Goal: Task Accomplishment & Management: Manage account settings

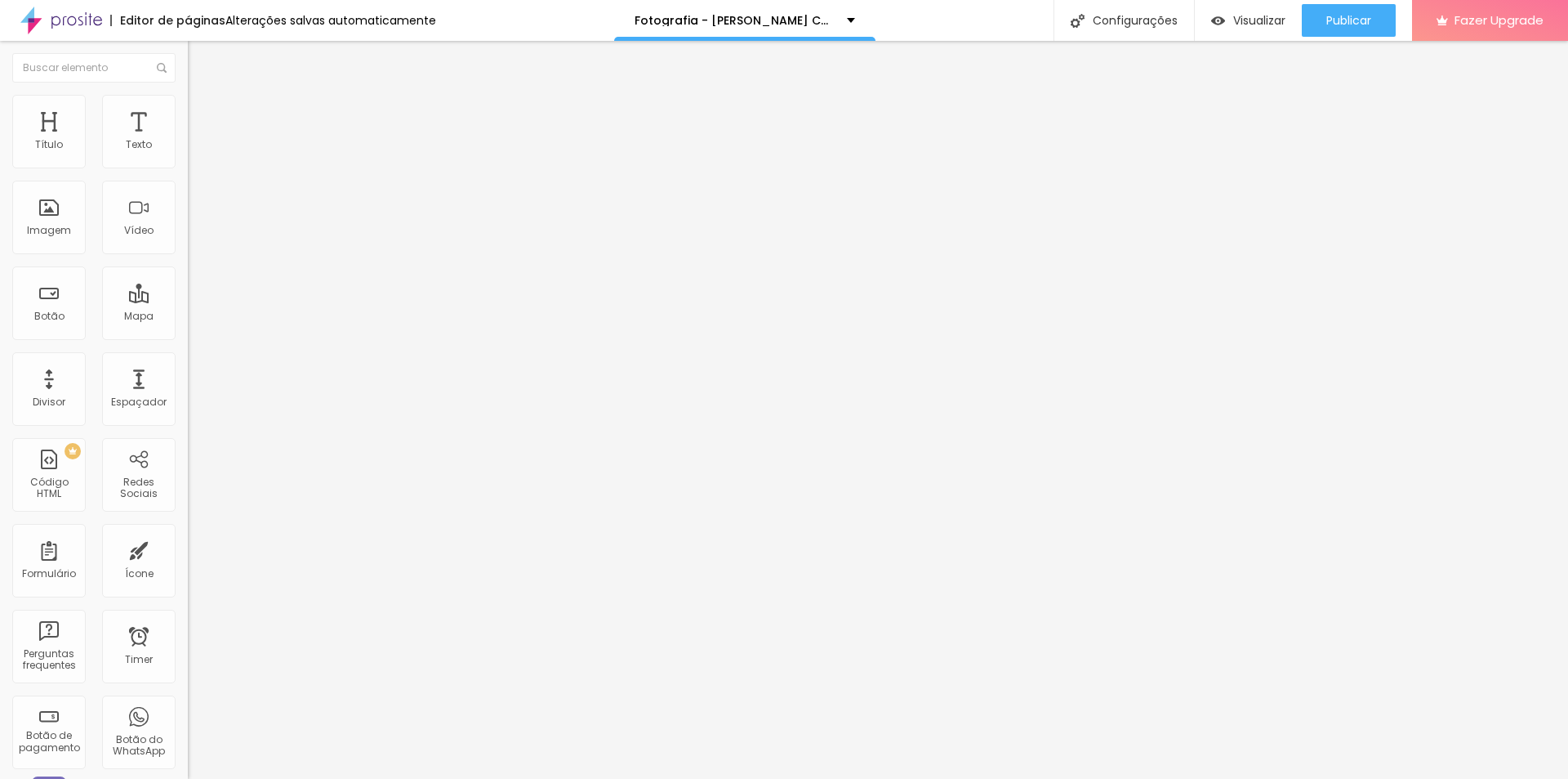
type input "9.2"
type input "8.2"
type input "8.1"
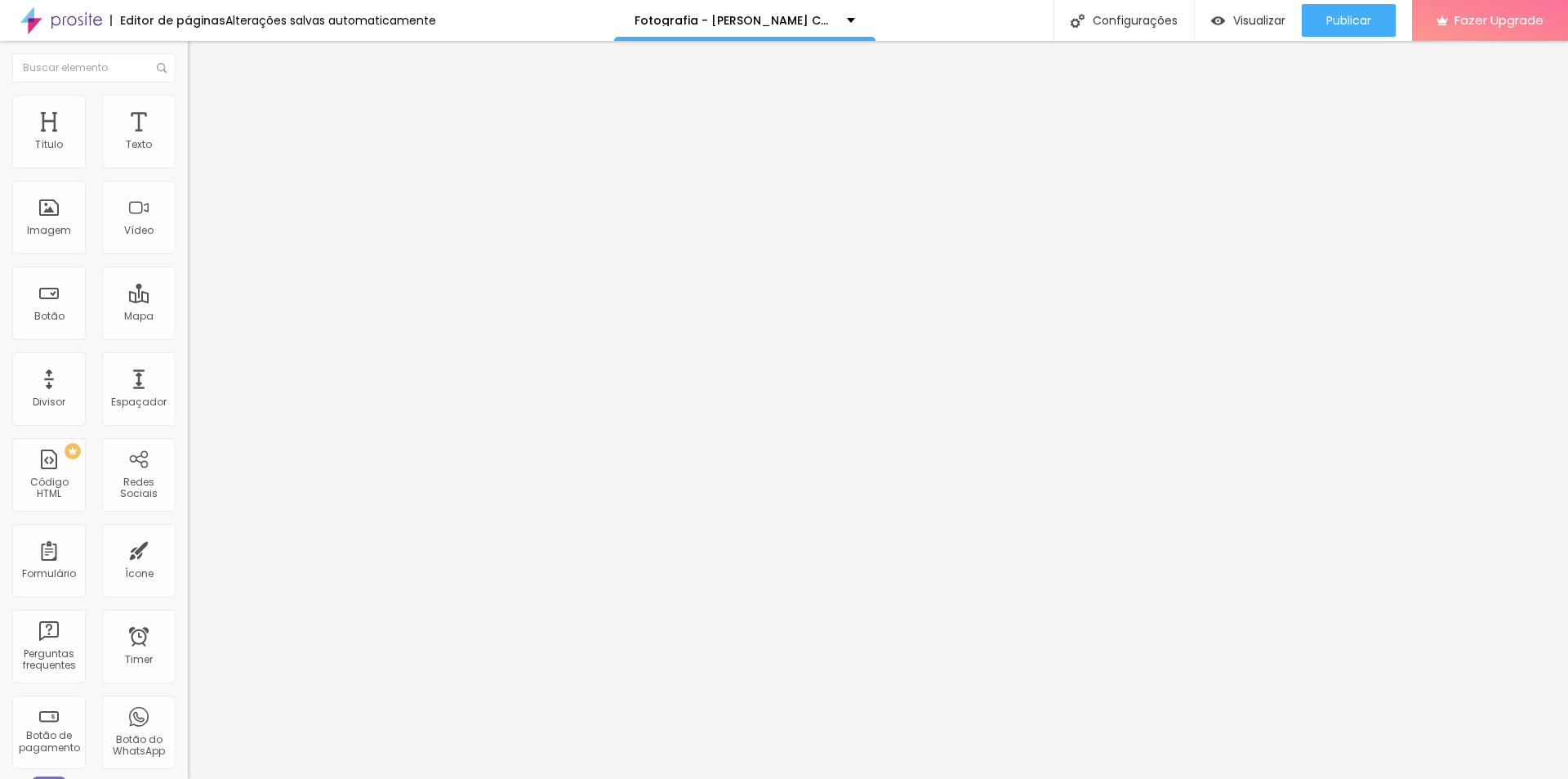
type input "8.1"
type input "7.6"
type input "7.1"
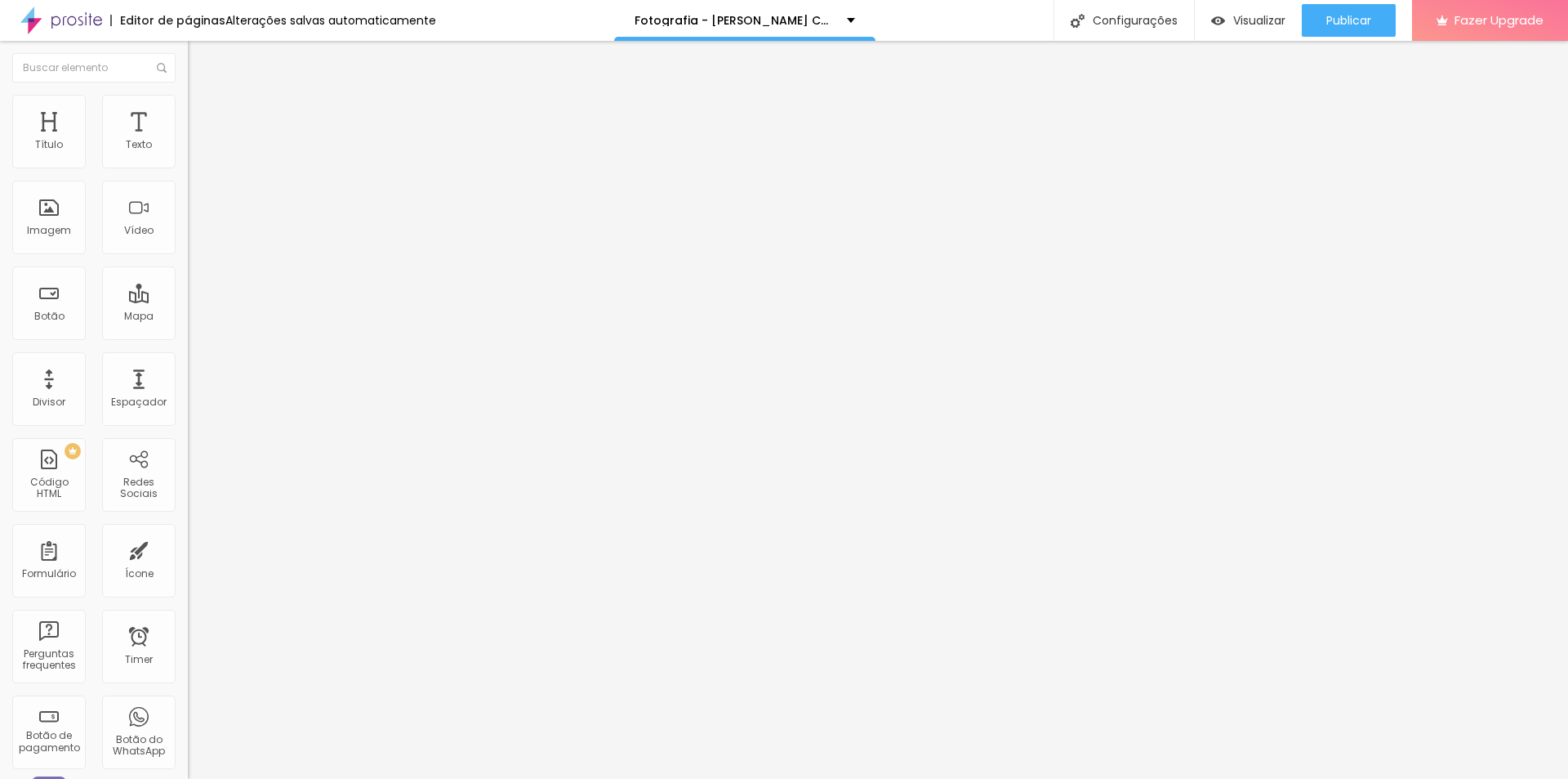
type input "6.7"
type input "6.6"
type input "6.4"
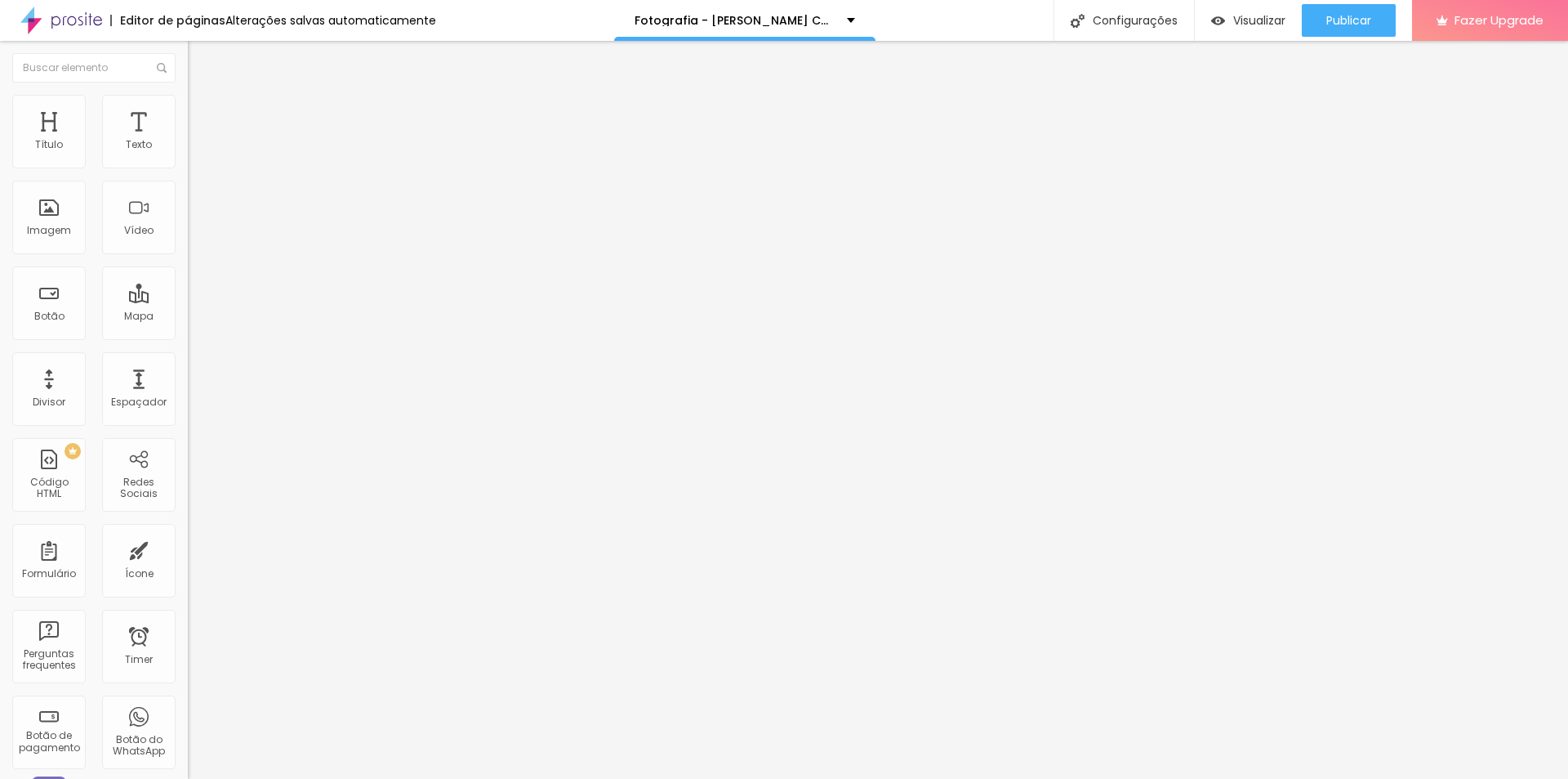
type input "6.4"
type input "6.1"
type input "5.9"
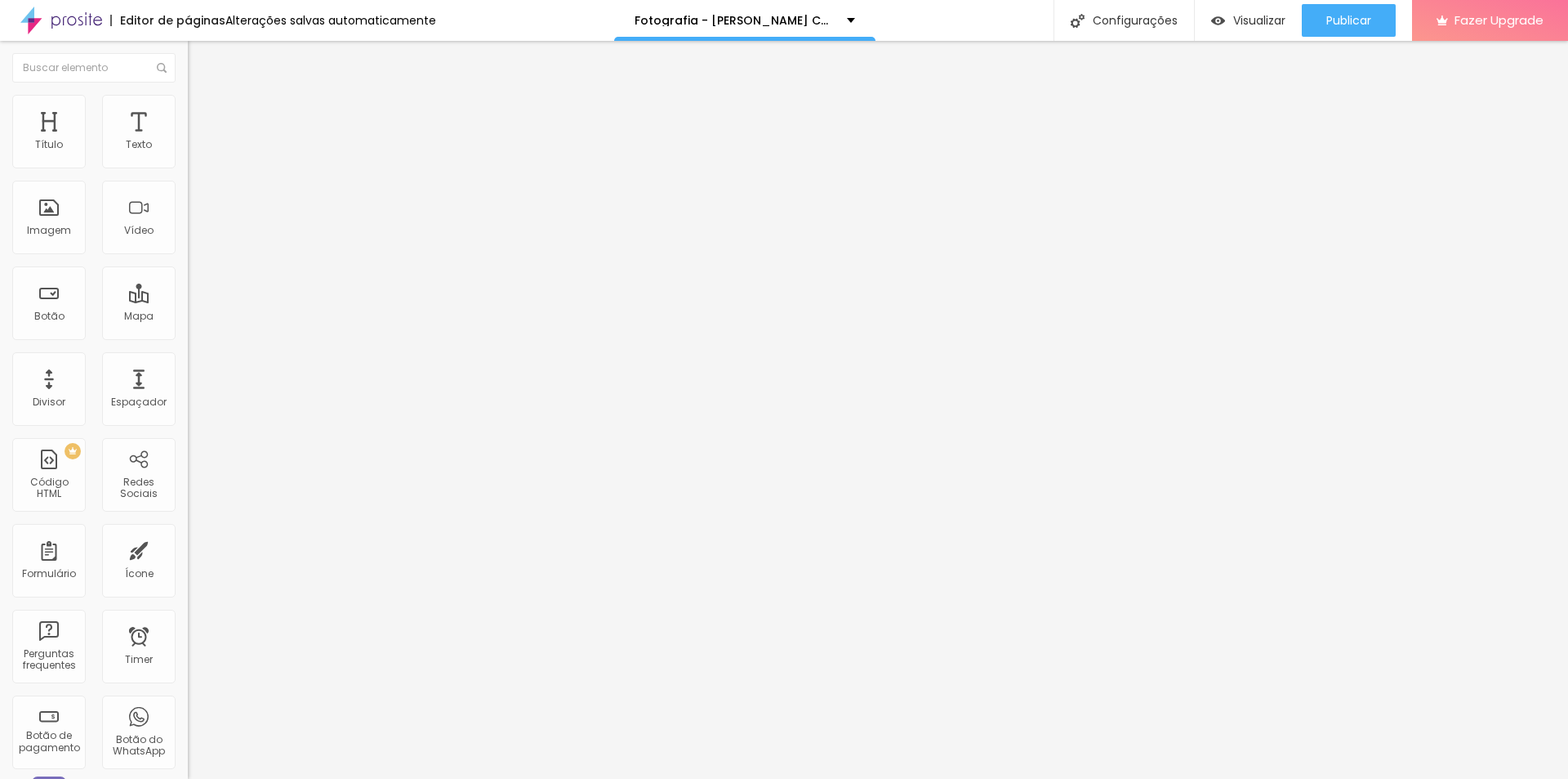
type input "5.8"
type input "5.6"
type input "5.4"
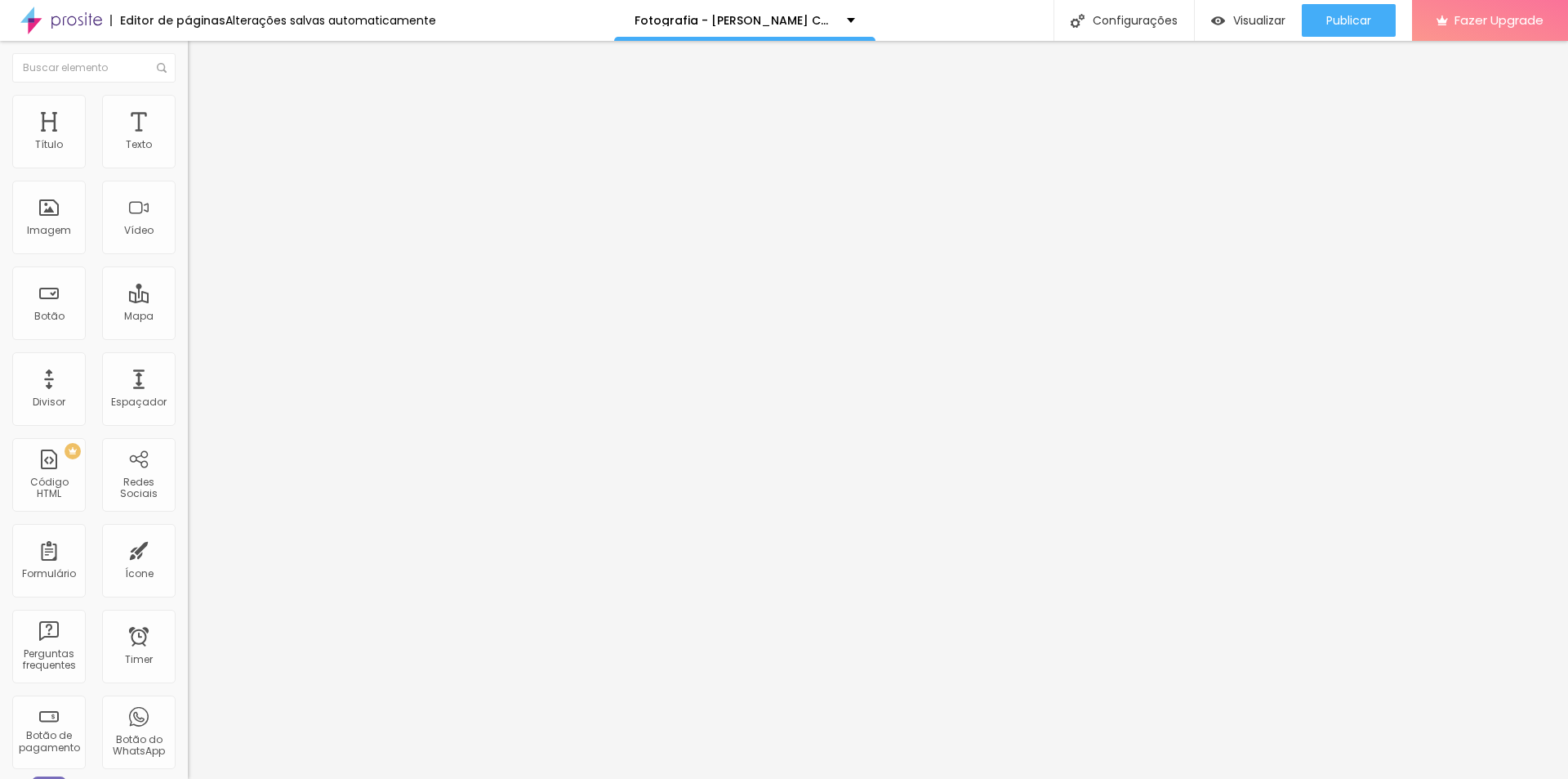
type input "5.4"
type input "5.3"
type input "5.1"
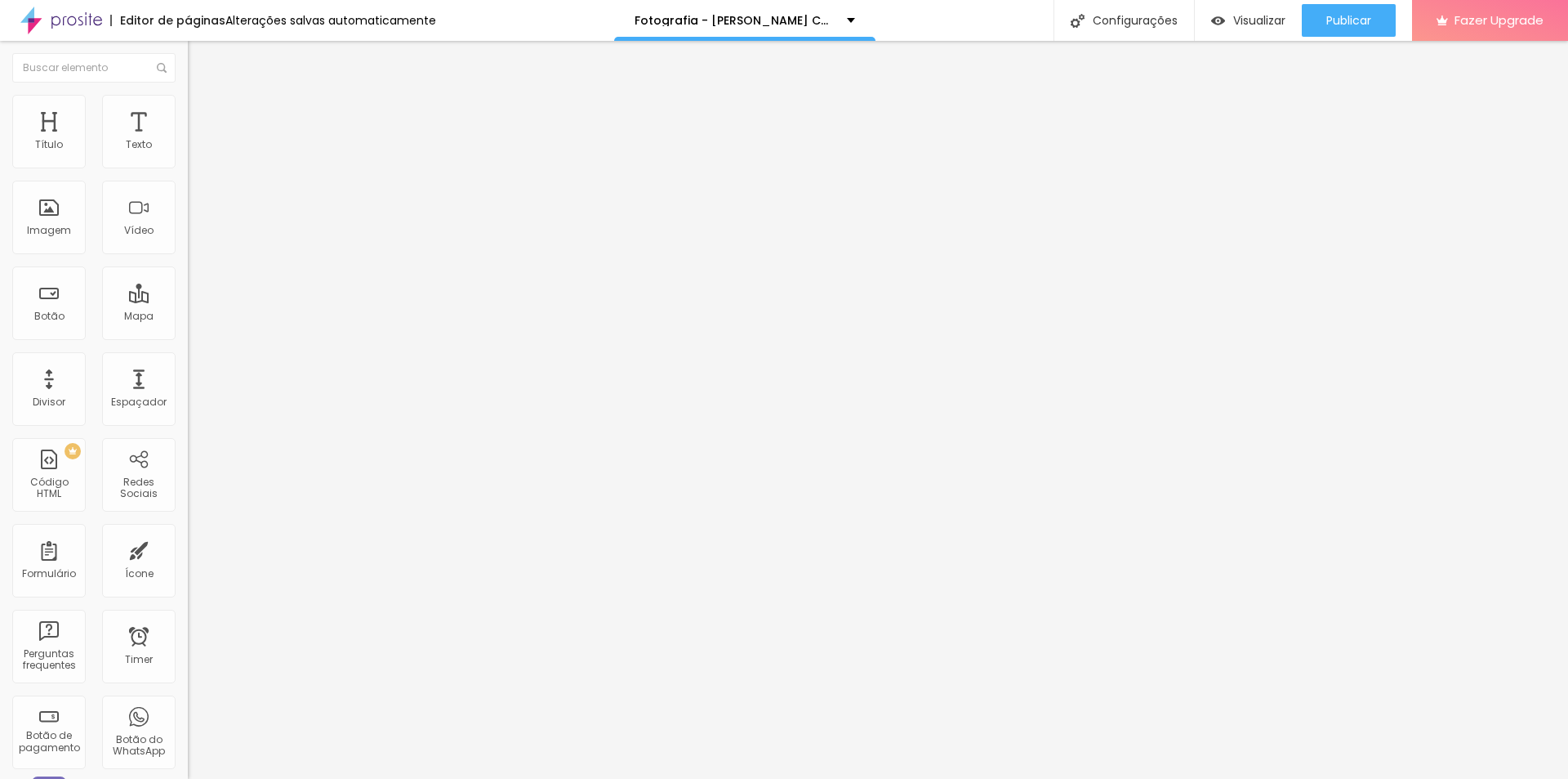
type input "4.9"
type input "4.8"
type input "4.6"
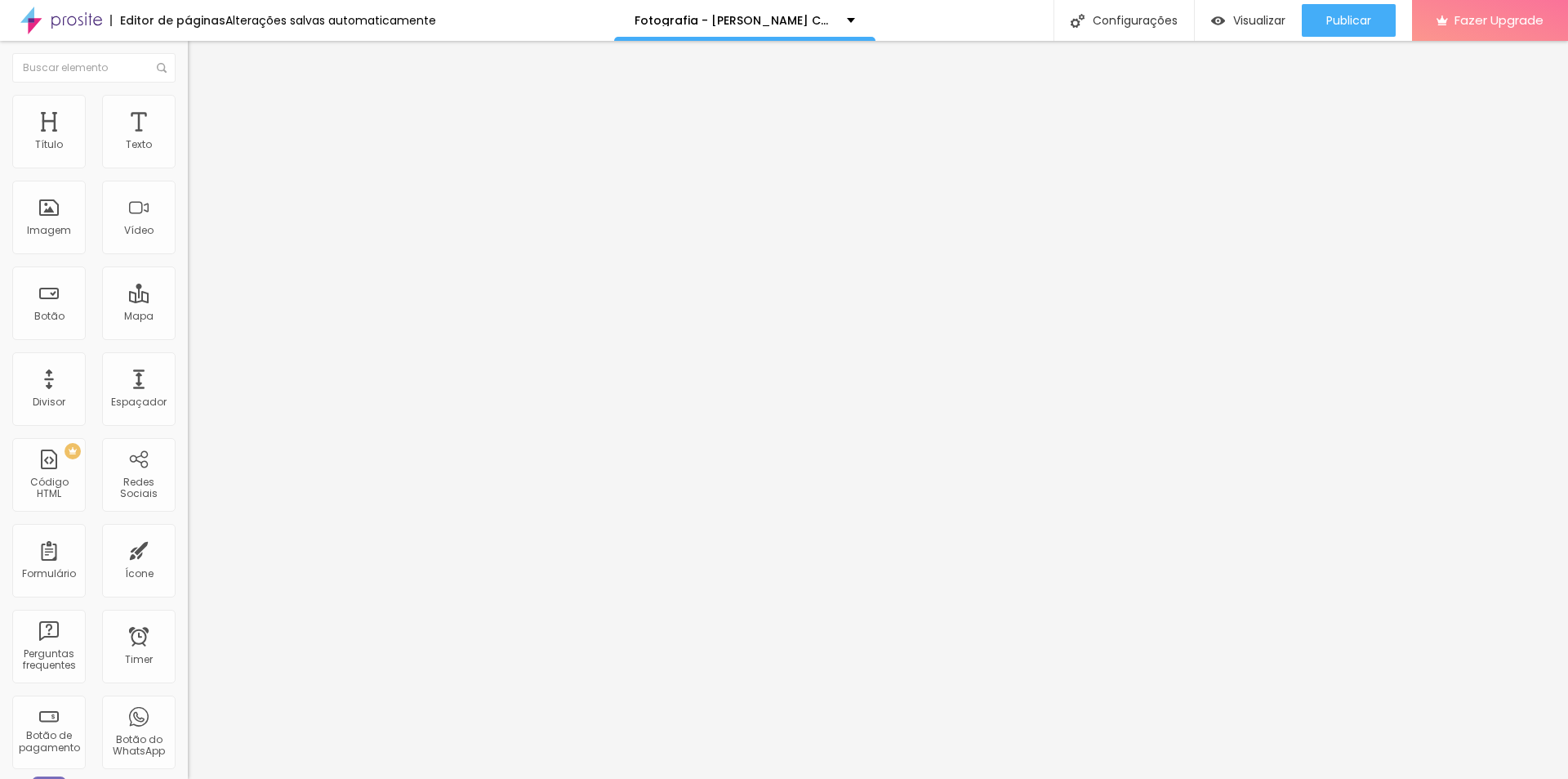
type input "4.6"
type input "4.4"
type input "4.3"
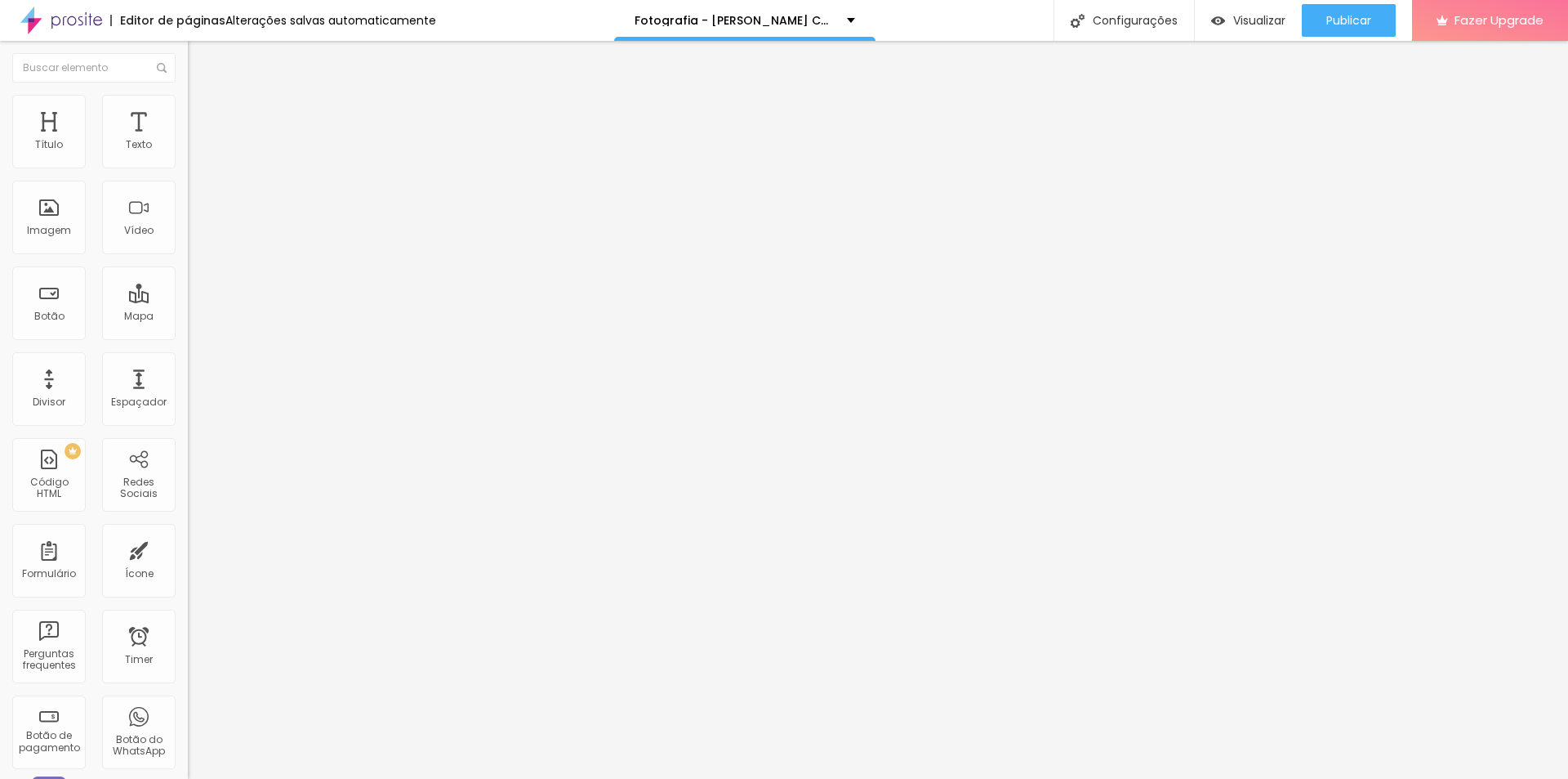
type input "4.1"
type input "3.9"
type input "3.8"
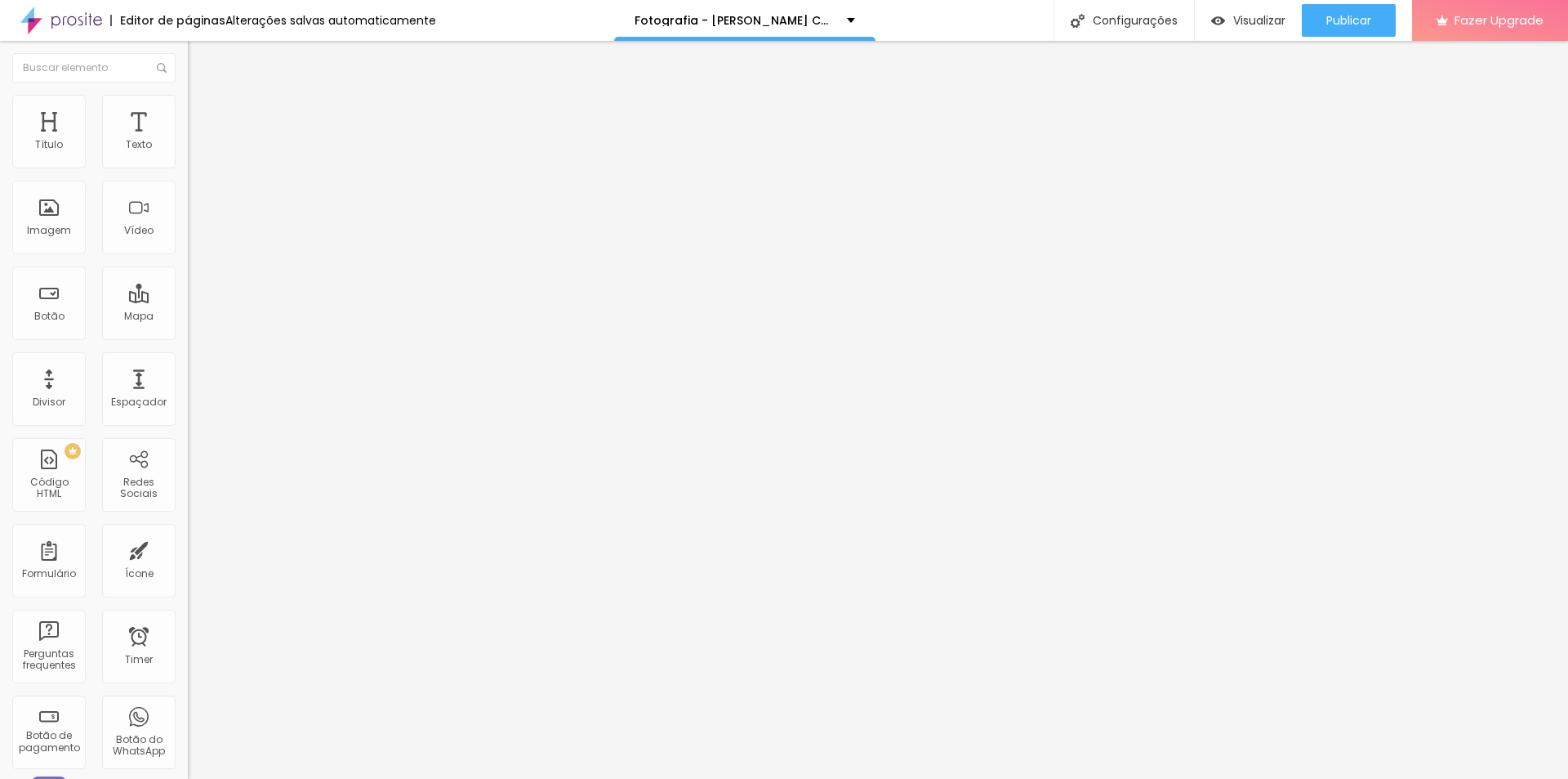
type input "3.8"
type input "3.6"
type input "3.5"
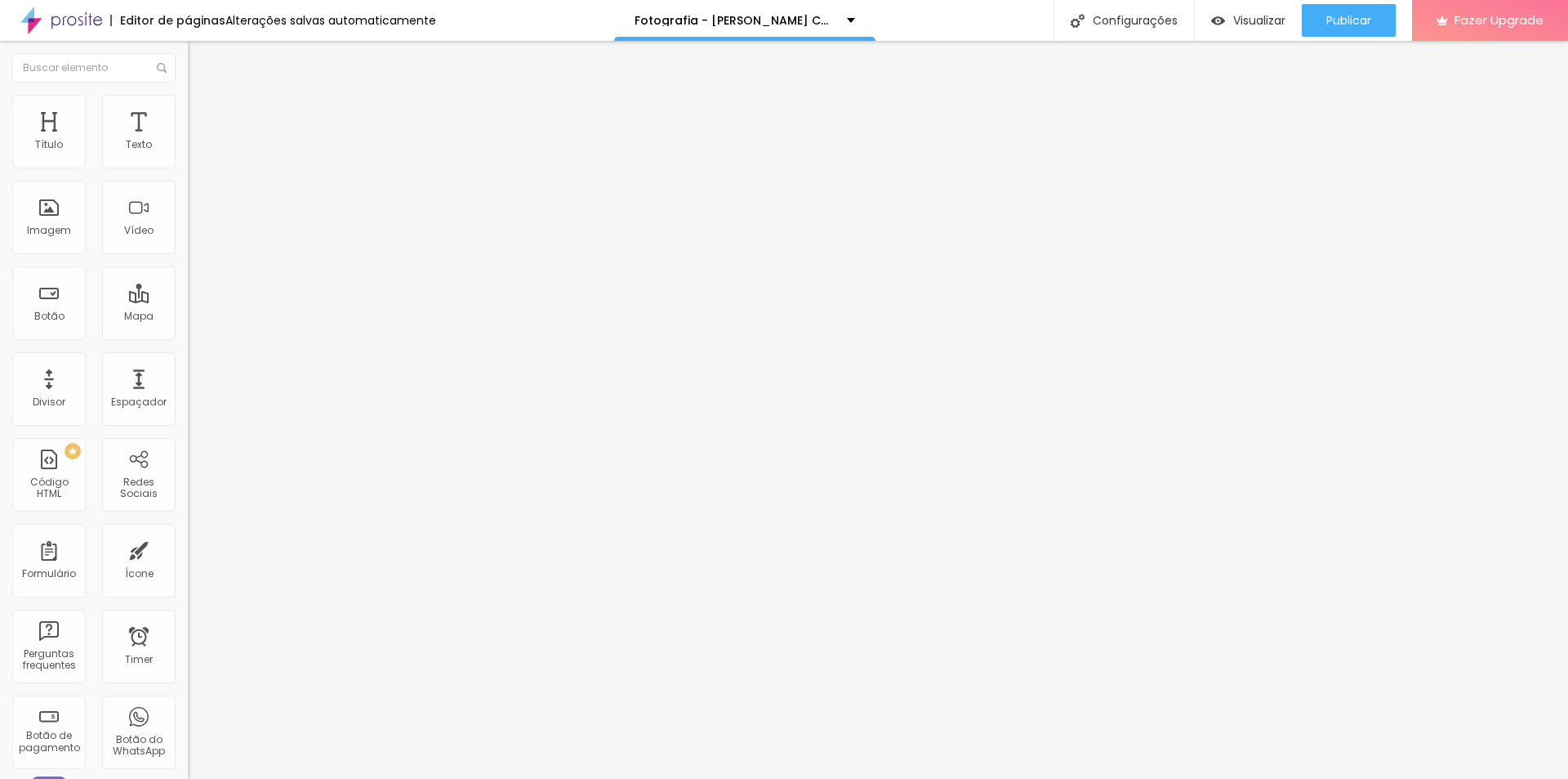
type input "3.3"
type input "3.1"
type input "3"
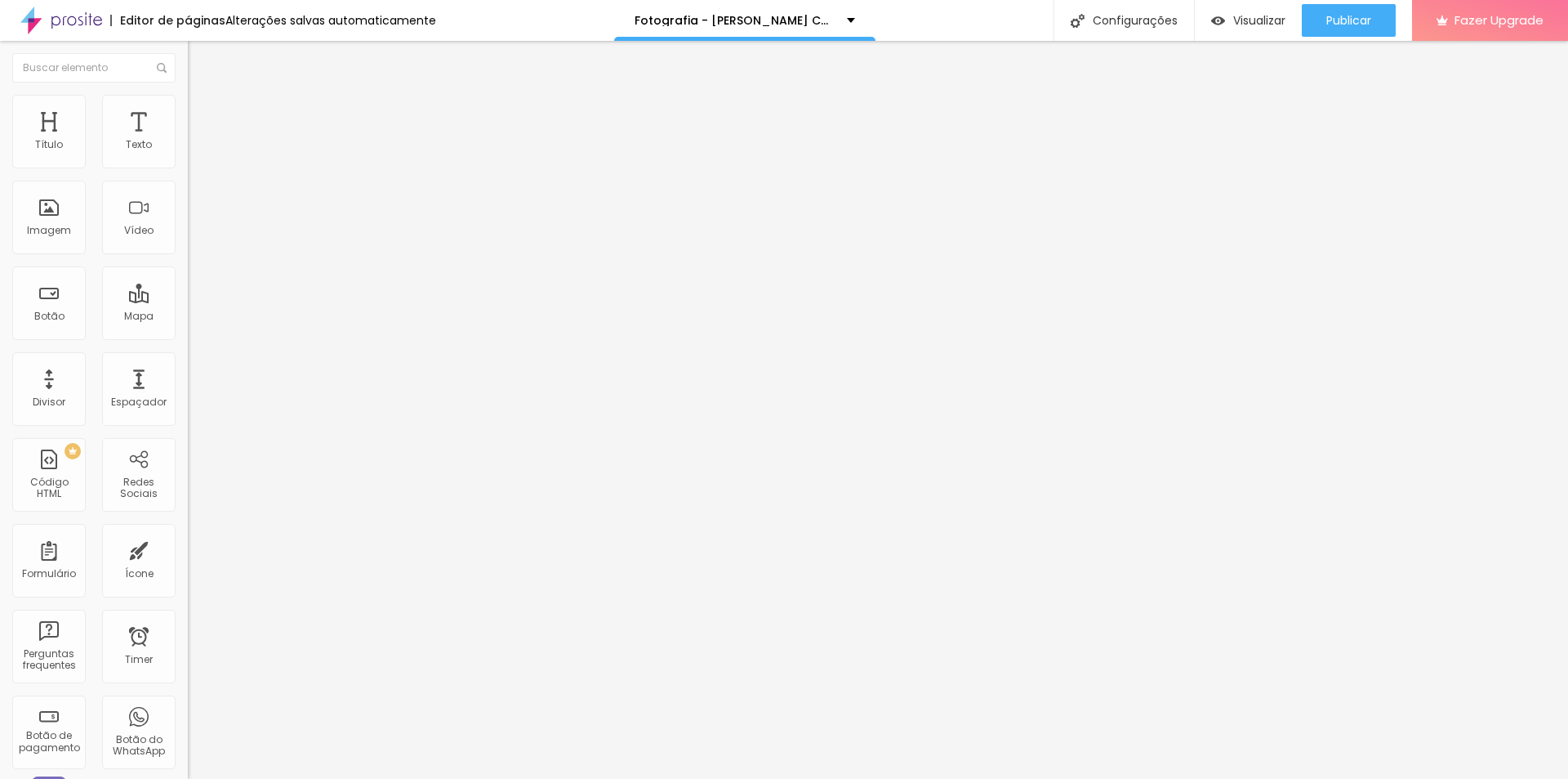
type input "3"
type input "2.8"
type input "2.6"
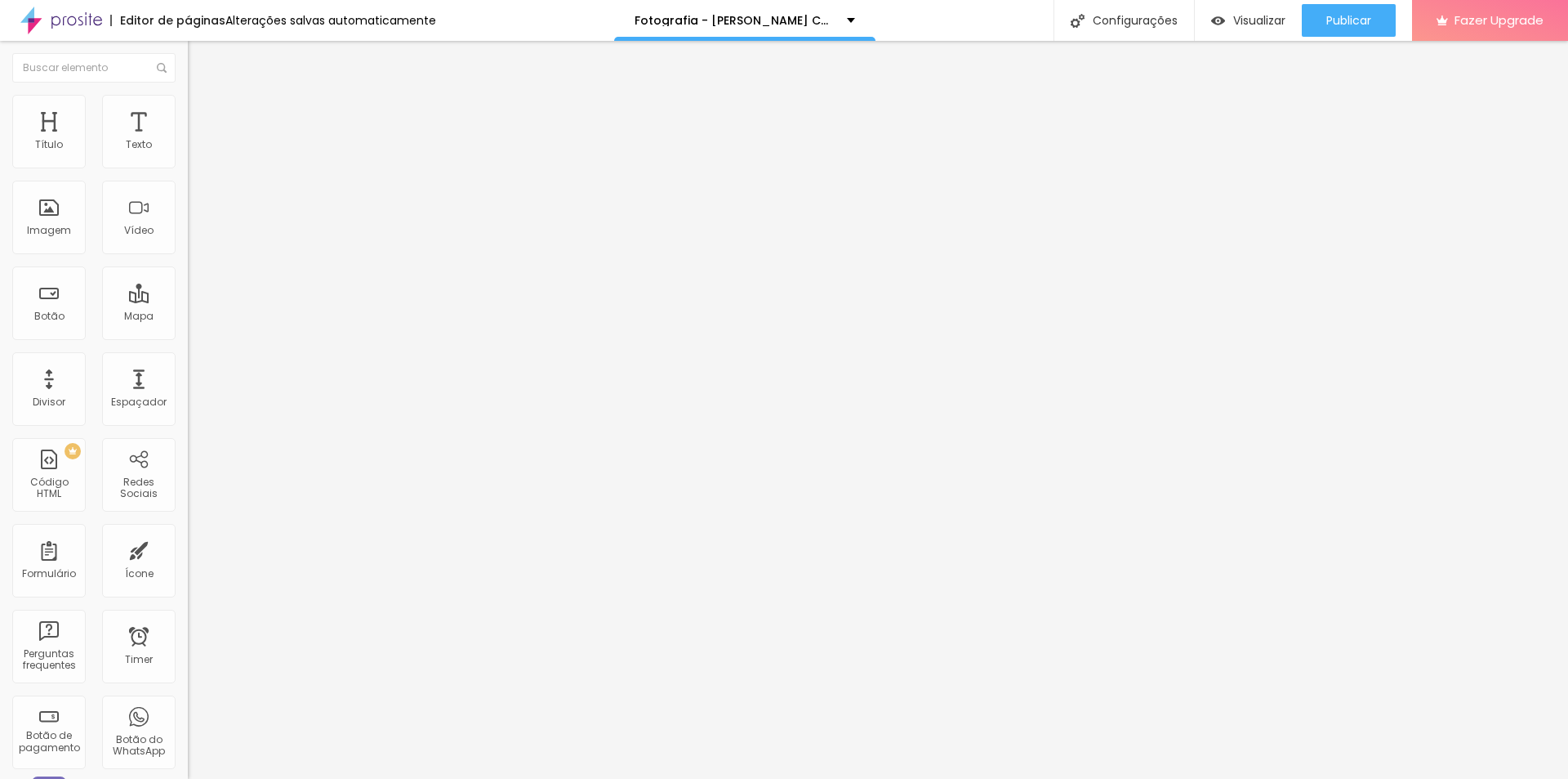
type input "2.8"
type input "3"
type input "3.1"
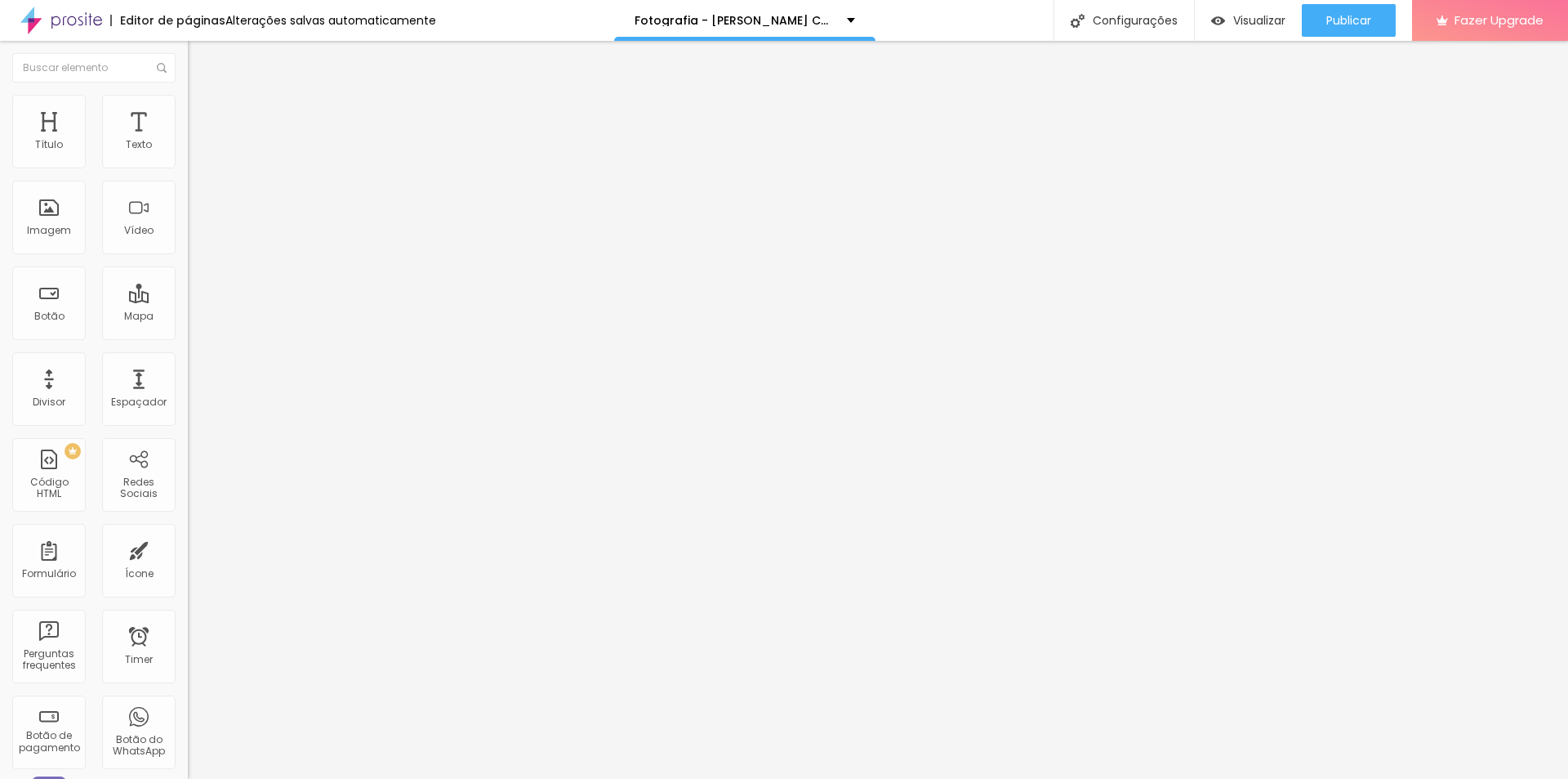
type input "3.1"
type input "3.3"
type input "3.5"
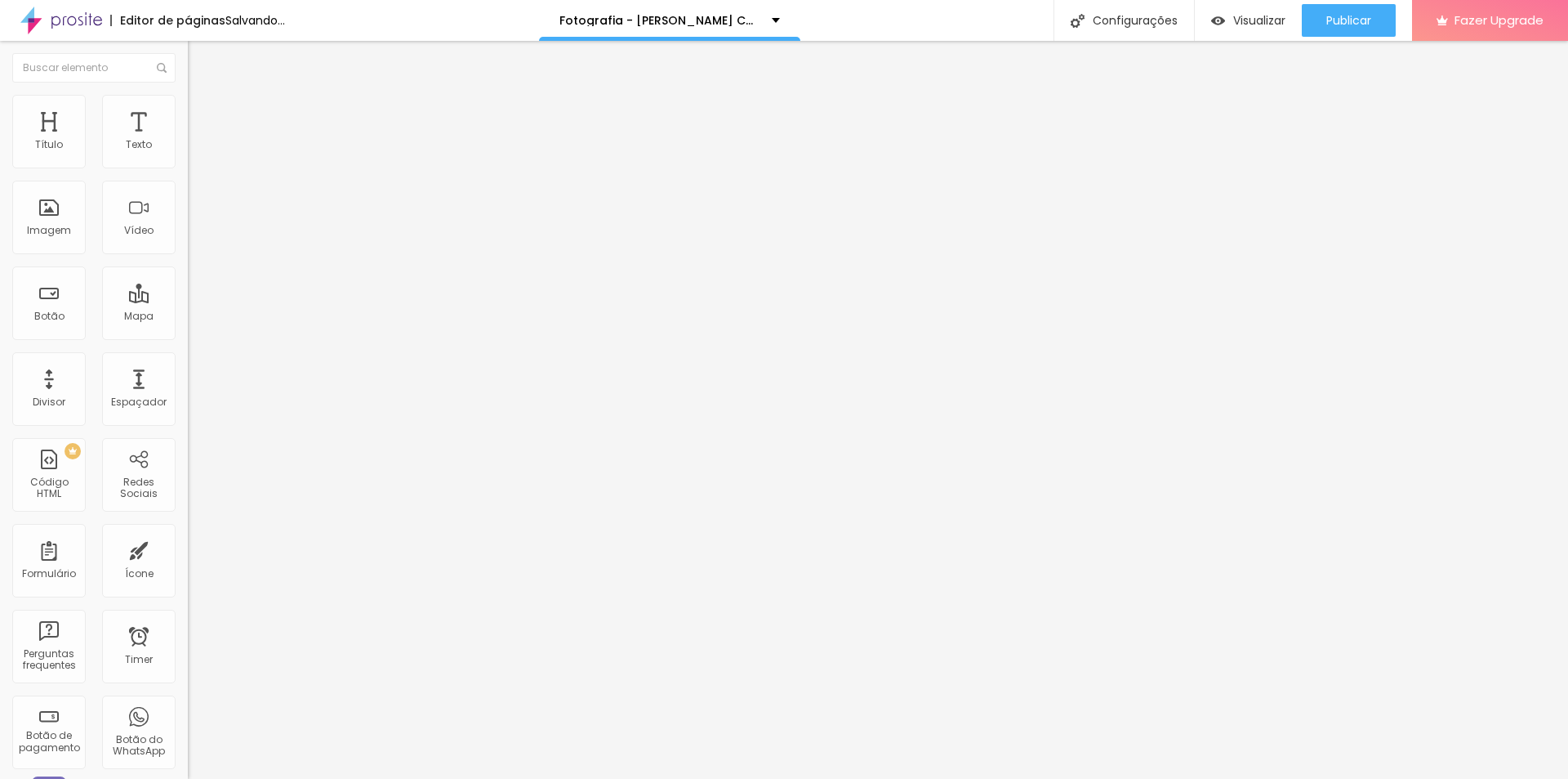
type input "3.6"
type input "3.8"
type input "4.1"
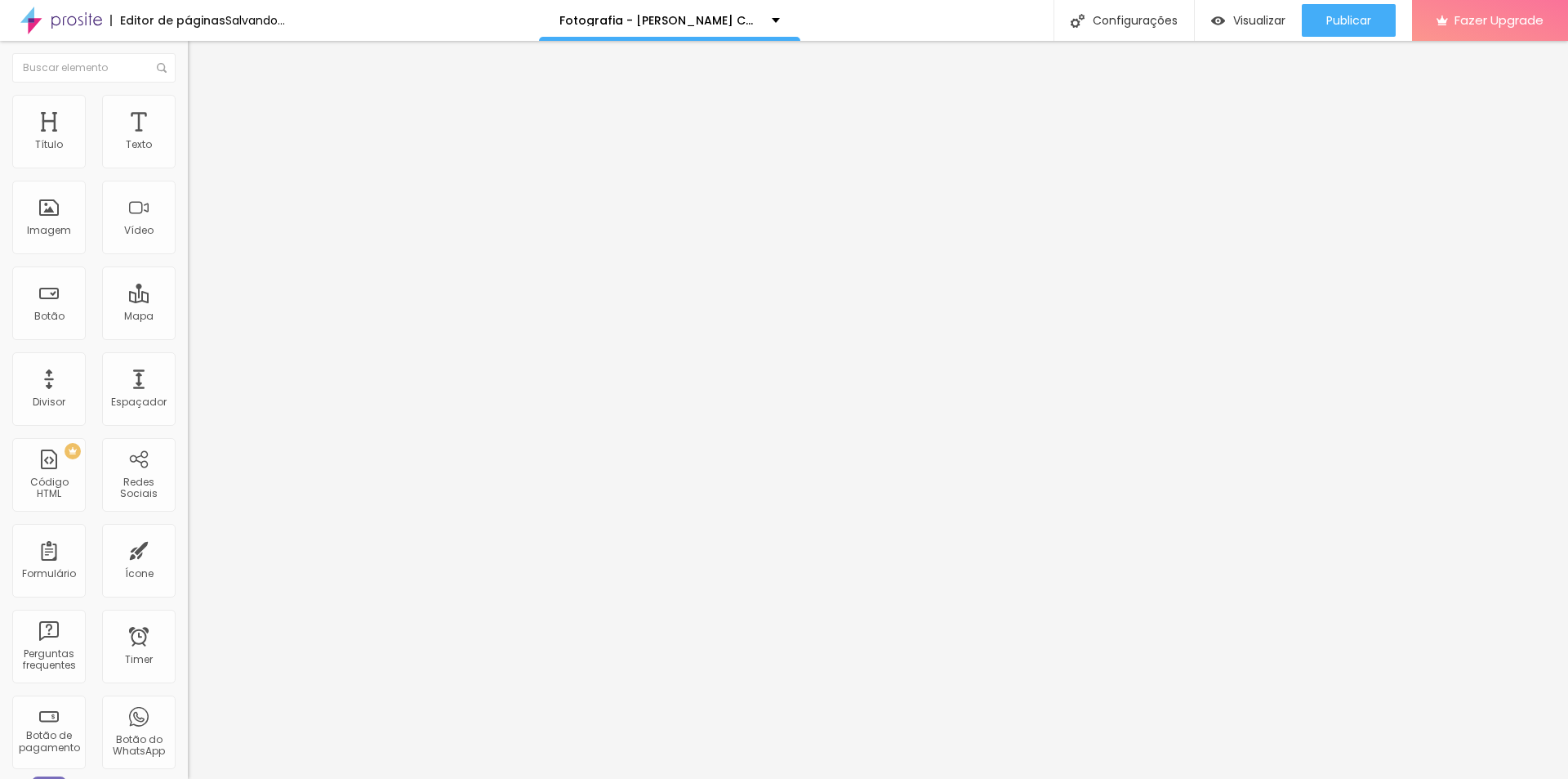
type input "4.1"
type input "4.3"
drag, startPoint x: 85, startPoint y: 373, endPoint x: 59, endPoint y: 374, distance: 26.0
type input "4.3"
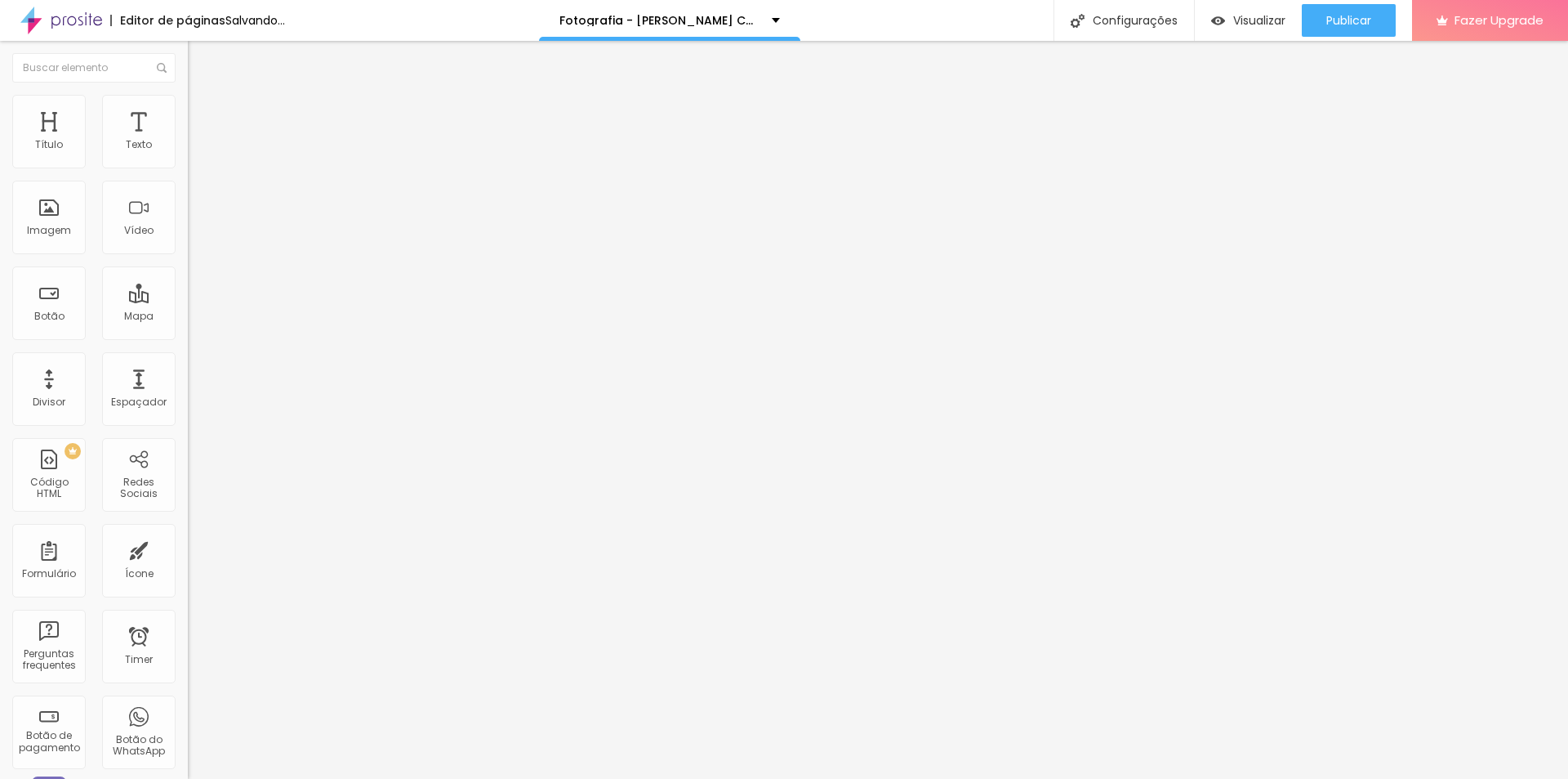
click at [188, 617] on input "range" at bounding box center [240, 623] width 106 height 13
click at [188, 107] on li "Avançado" at bounding box center [281, 102] width 188 height 16
click at [203, 96] on span "Estilo" at bounding box center [215, 89] width 25 height 14
type input "19"
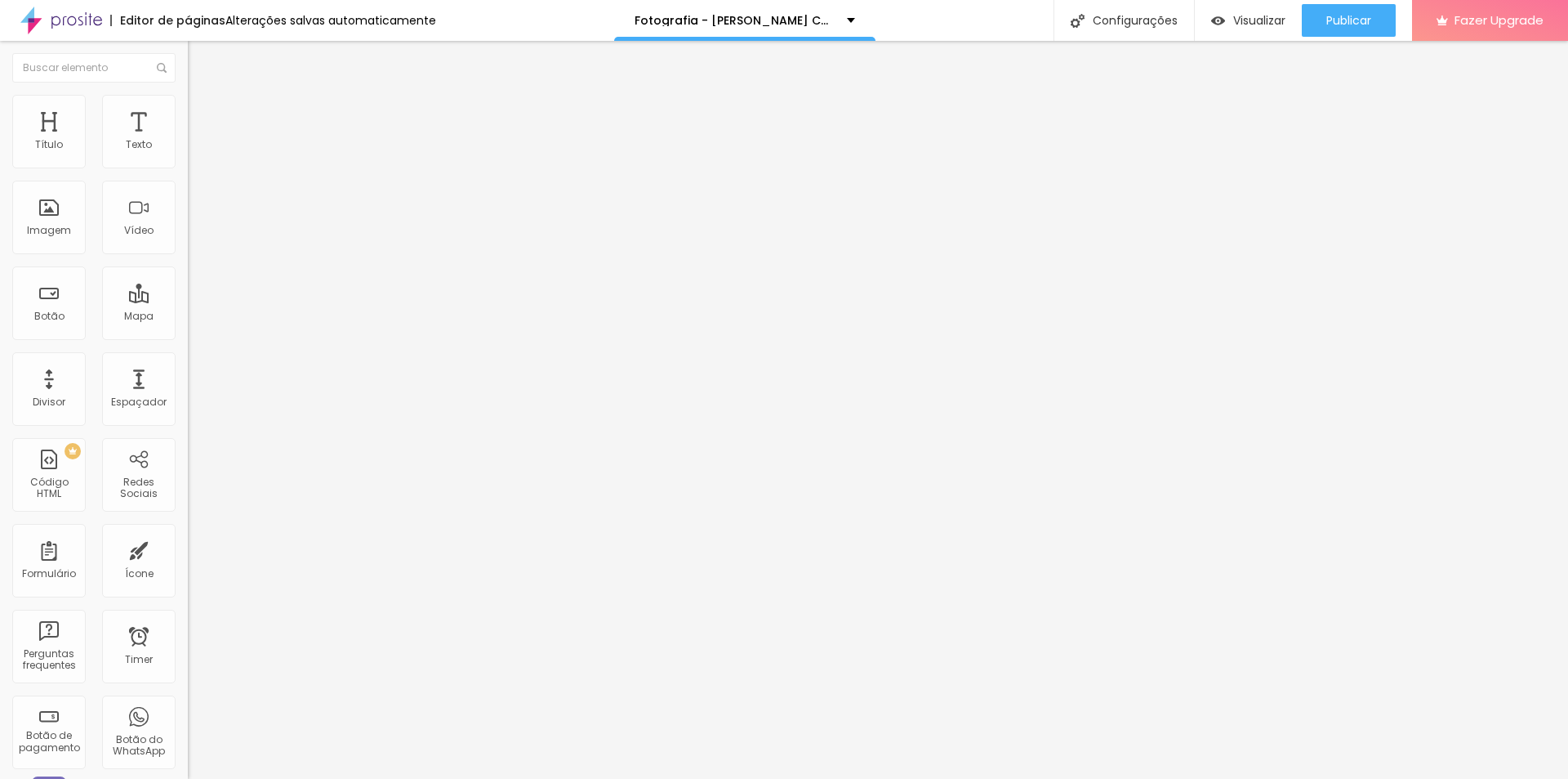
type input "18"
type input "17"
type input "18"
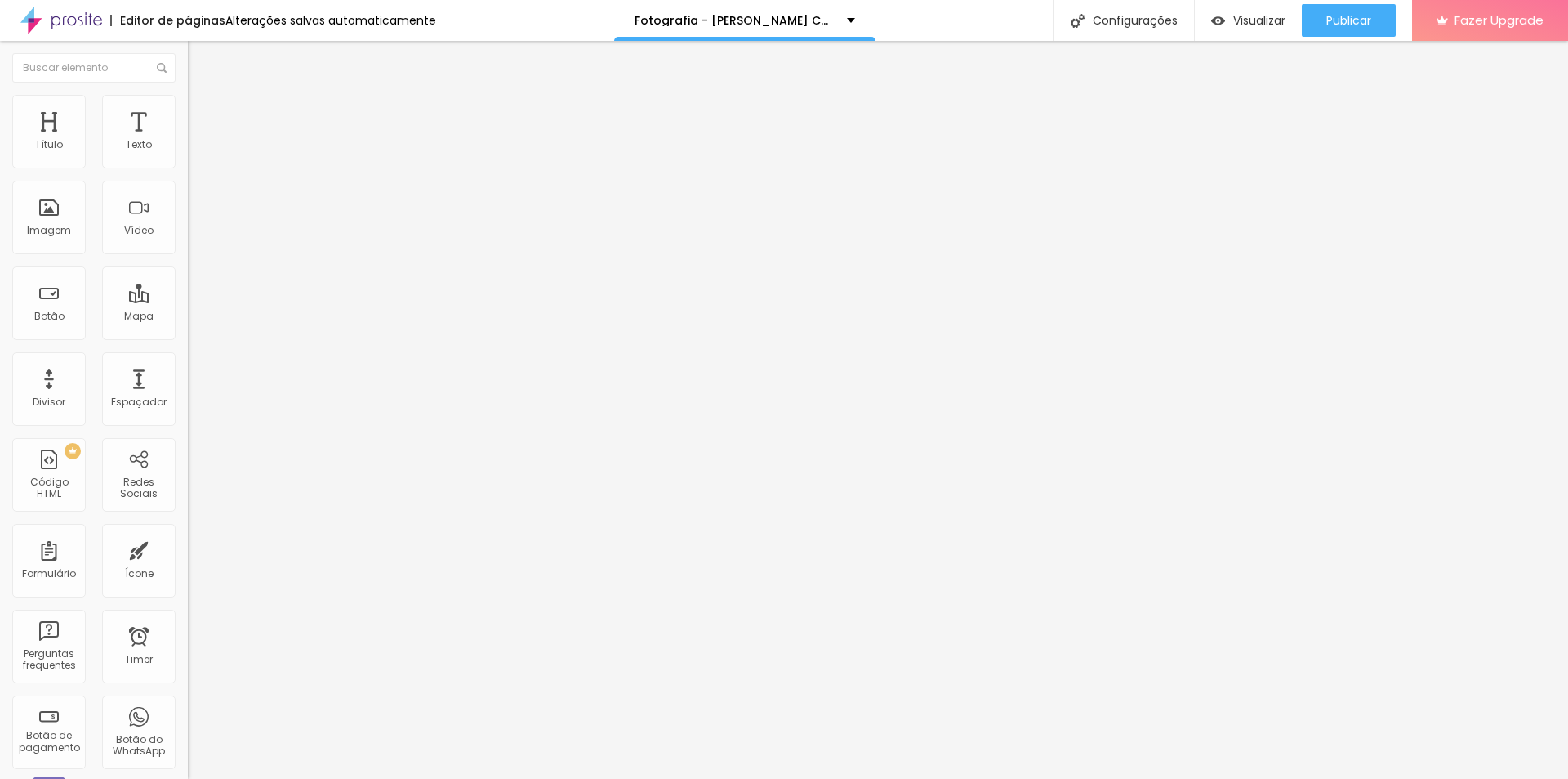
type input "18"
type input "19"
click at [188, 386] on input "range" at bounding box center [240, 392] width 106 height 13
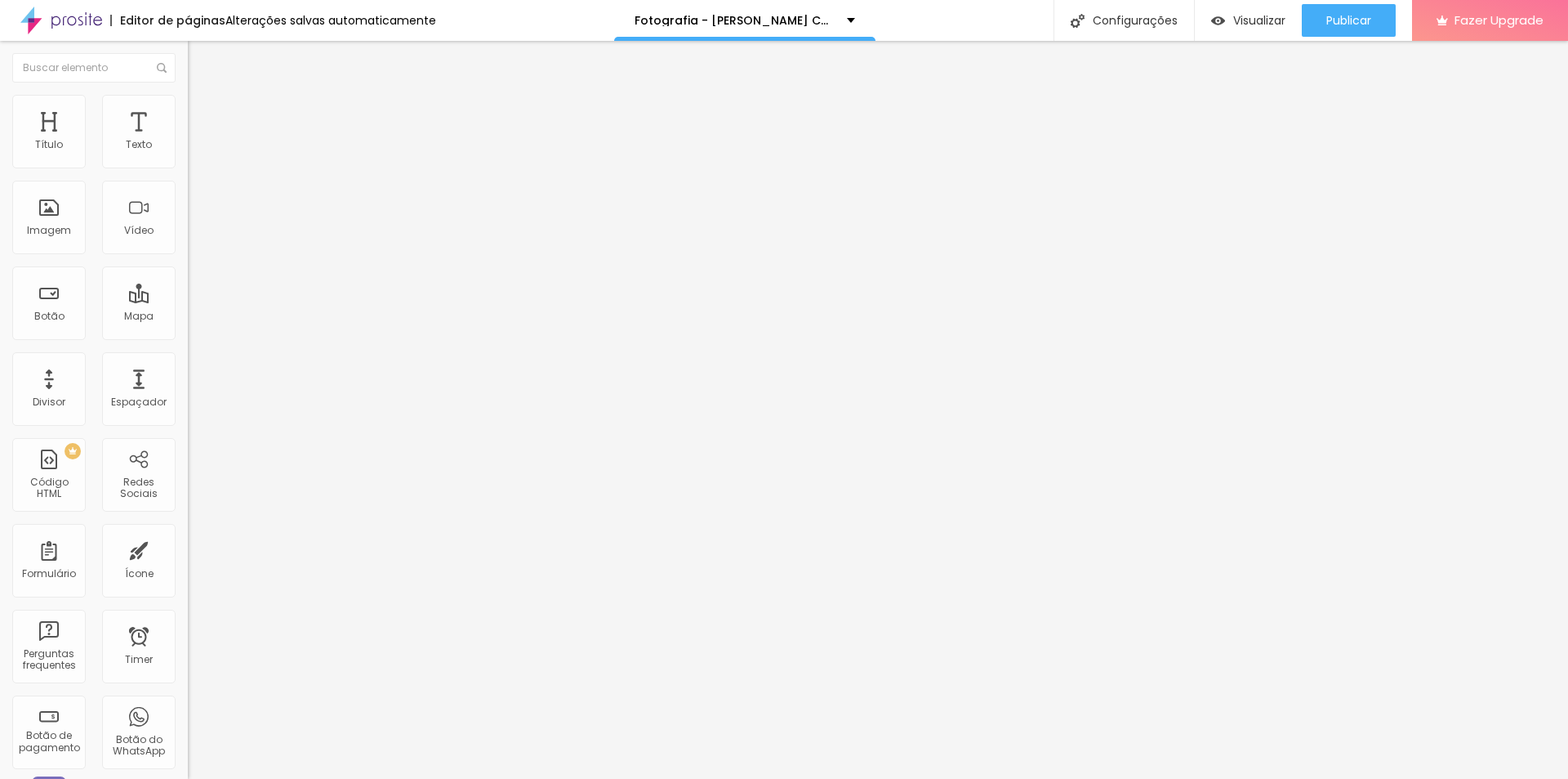
click at [188, 97] on img at bounding box center [195, 102] width 15 height 15
click at [203, 96] on span "Estilo" at bounding box center [215, 89] width 25 height 14
type input "4.1"
type input "3.9"
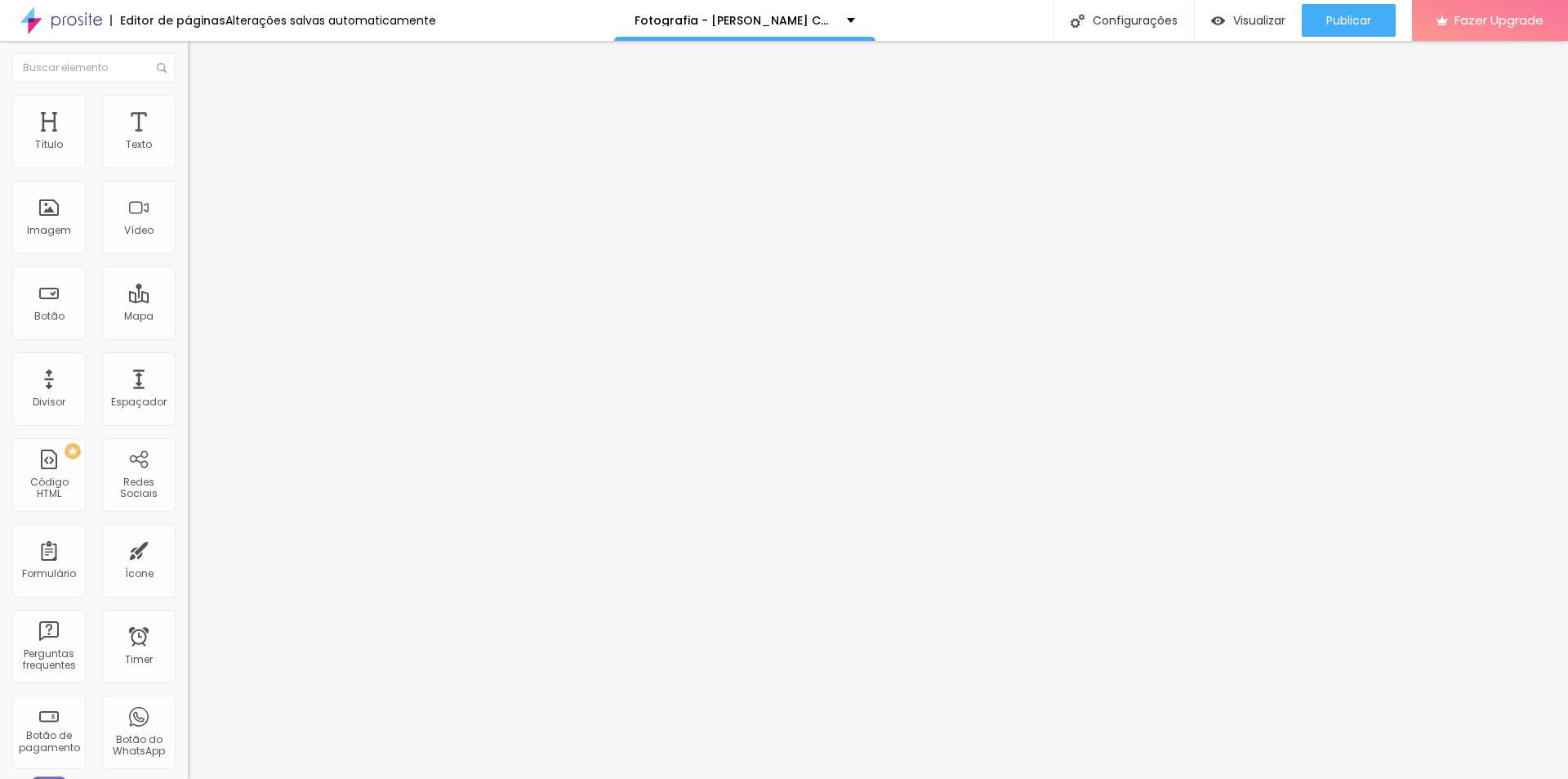
type input "3.9"
type input "3.8"
type input "3.6"
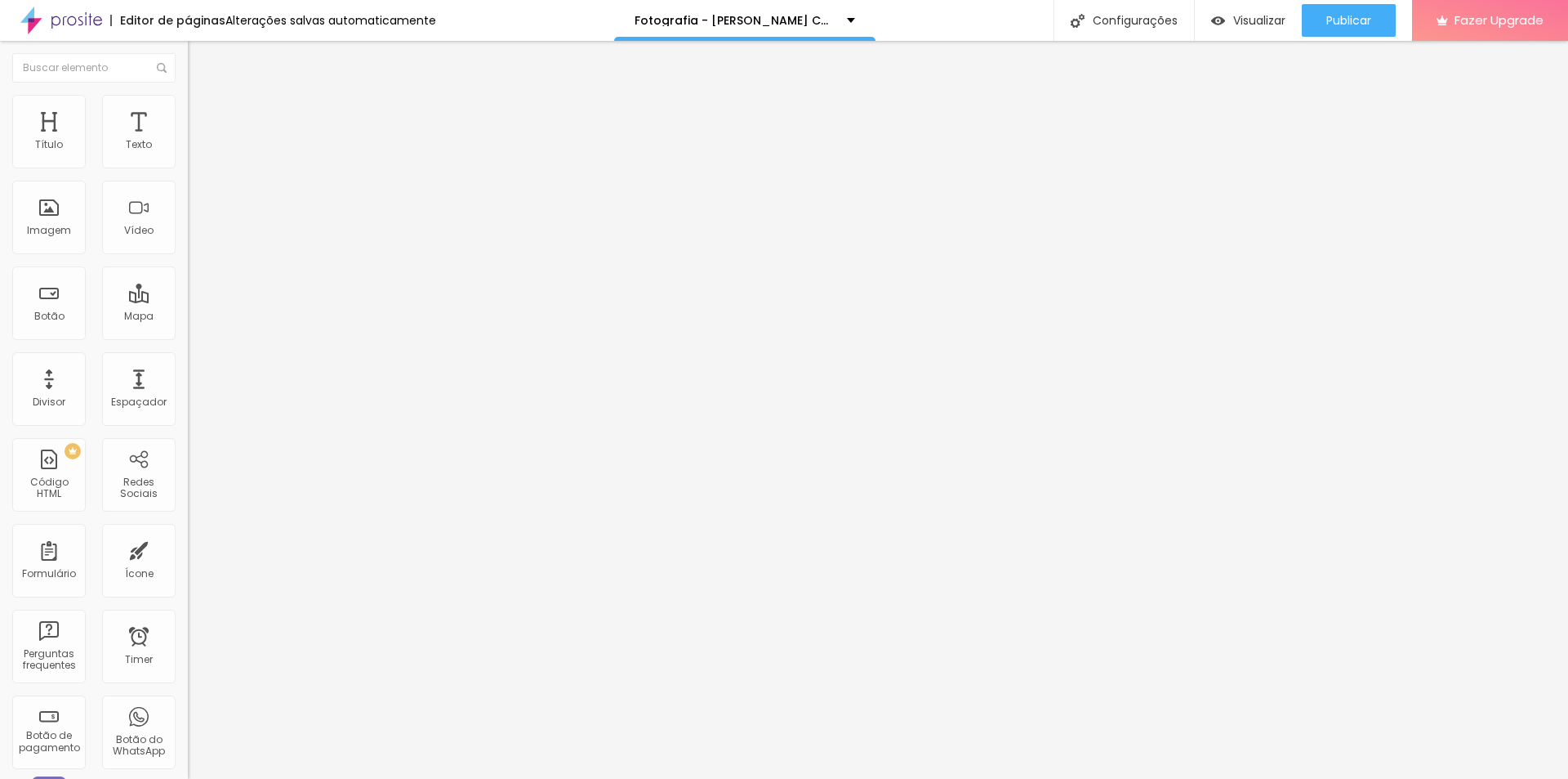
type input "3.5"
type input "3.3"
type input "3.1"
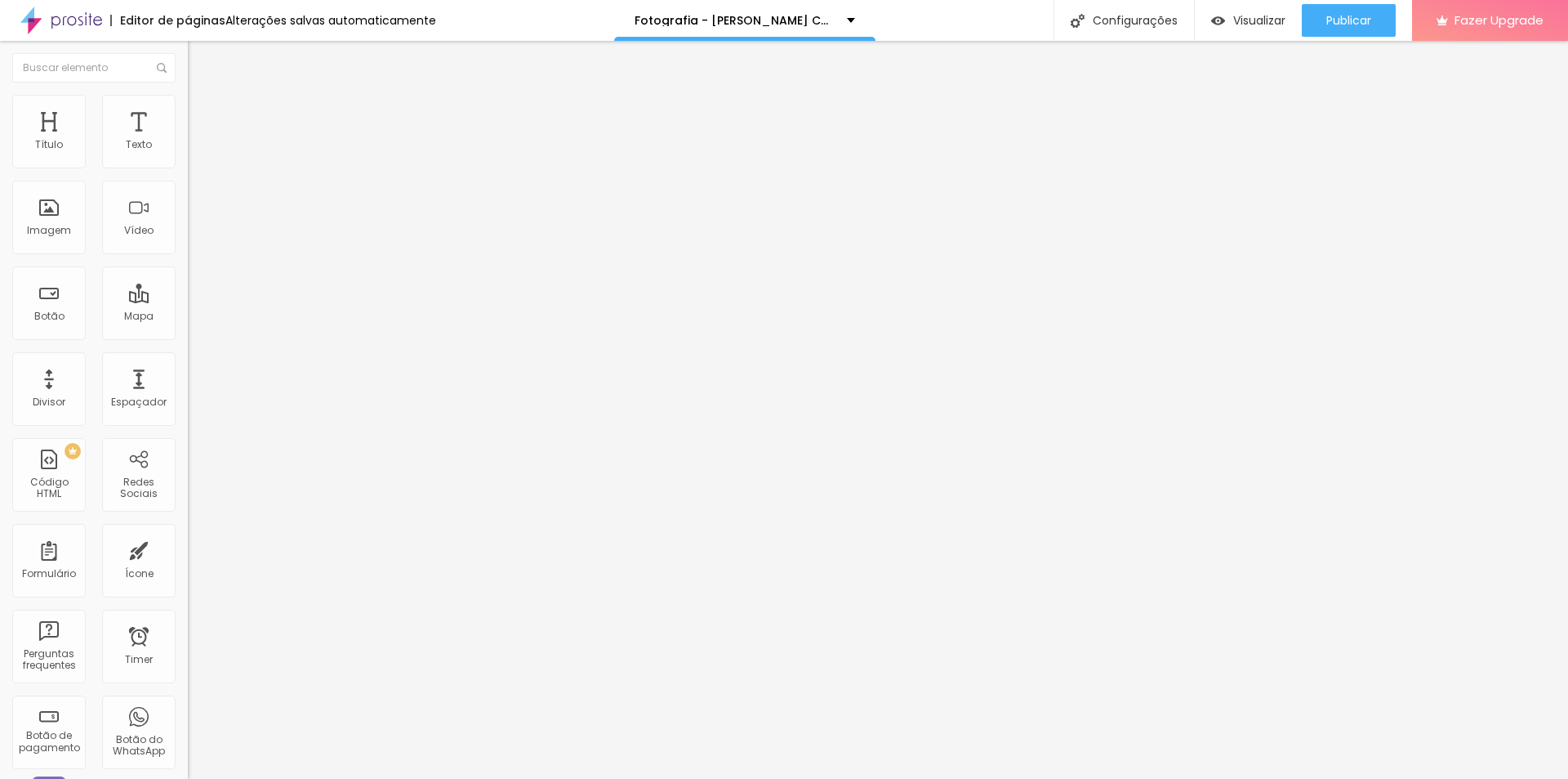
type input "3.1"
type input "3"
type input "2.8"
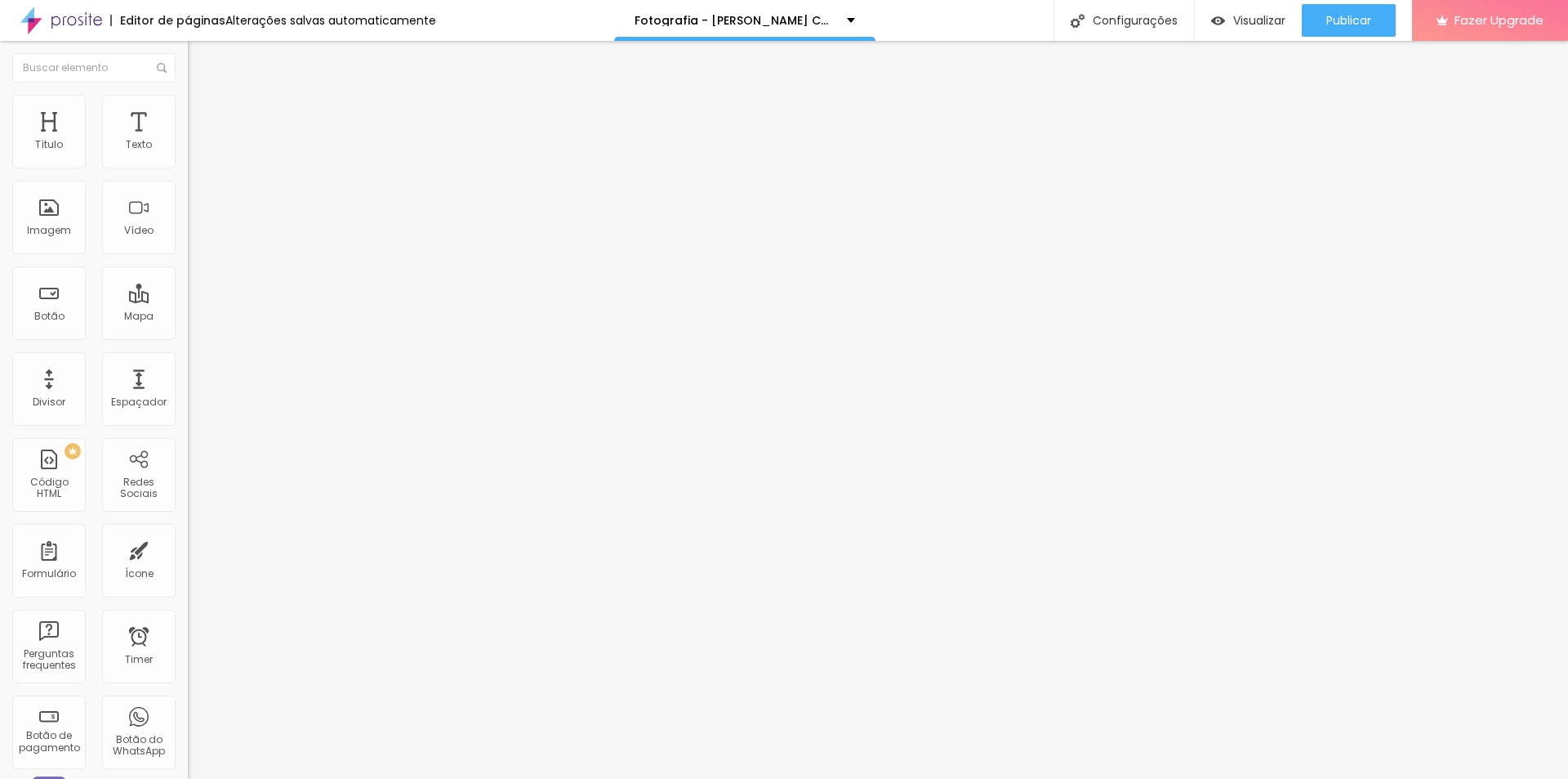
type input "2.6"
type input "2.5"
type input "2.3"
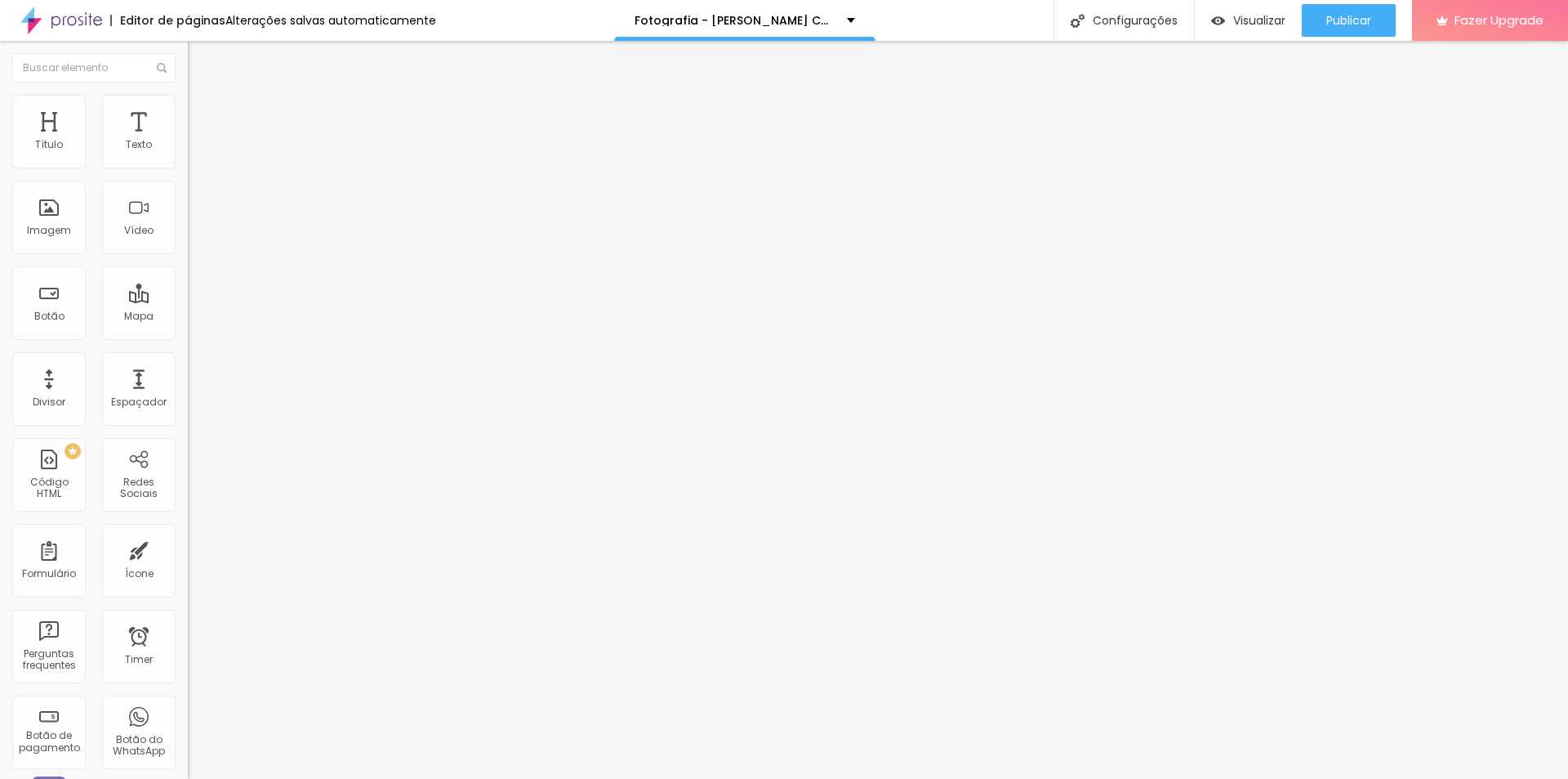
type input "2.3"
type input "2.1"
type input "2"
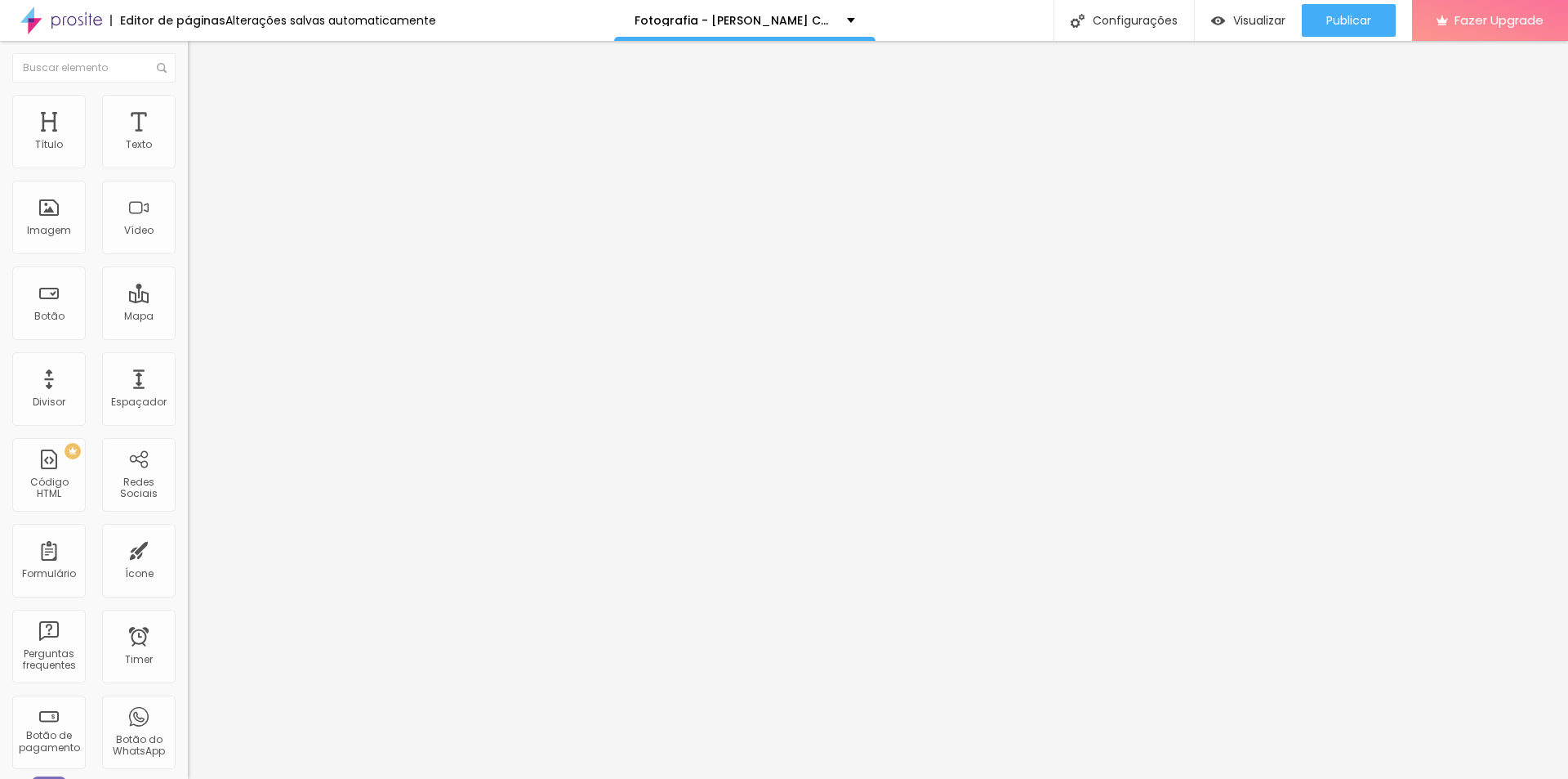
type input "1.8"
type input "1.6"
type input "2"
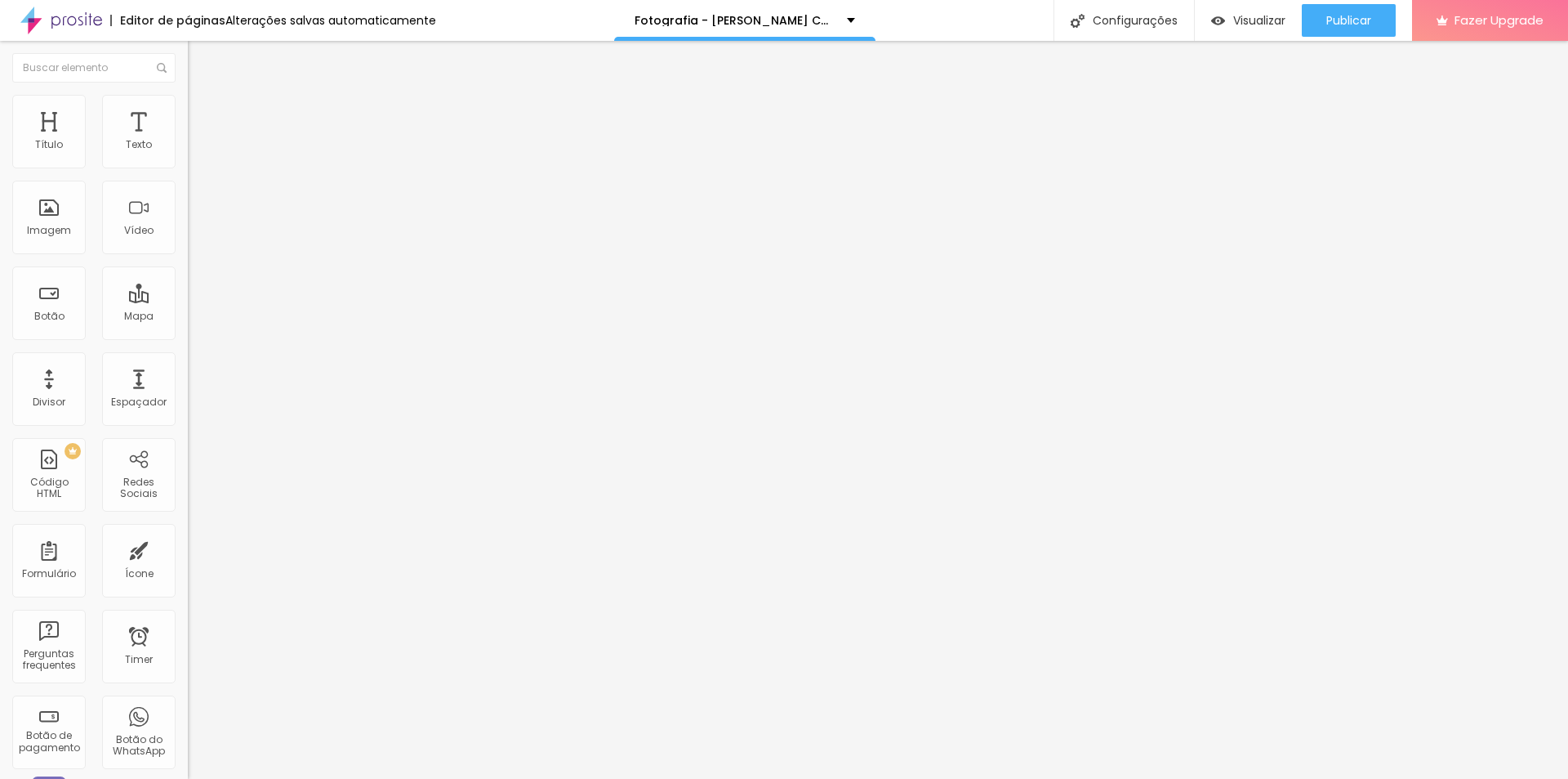
type input "2"
type input "2.3"
type input "2.8"
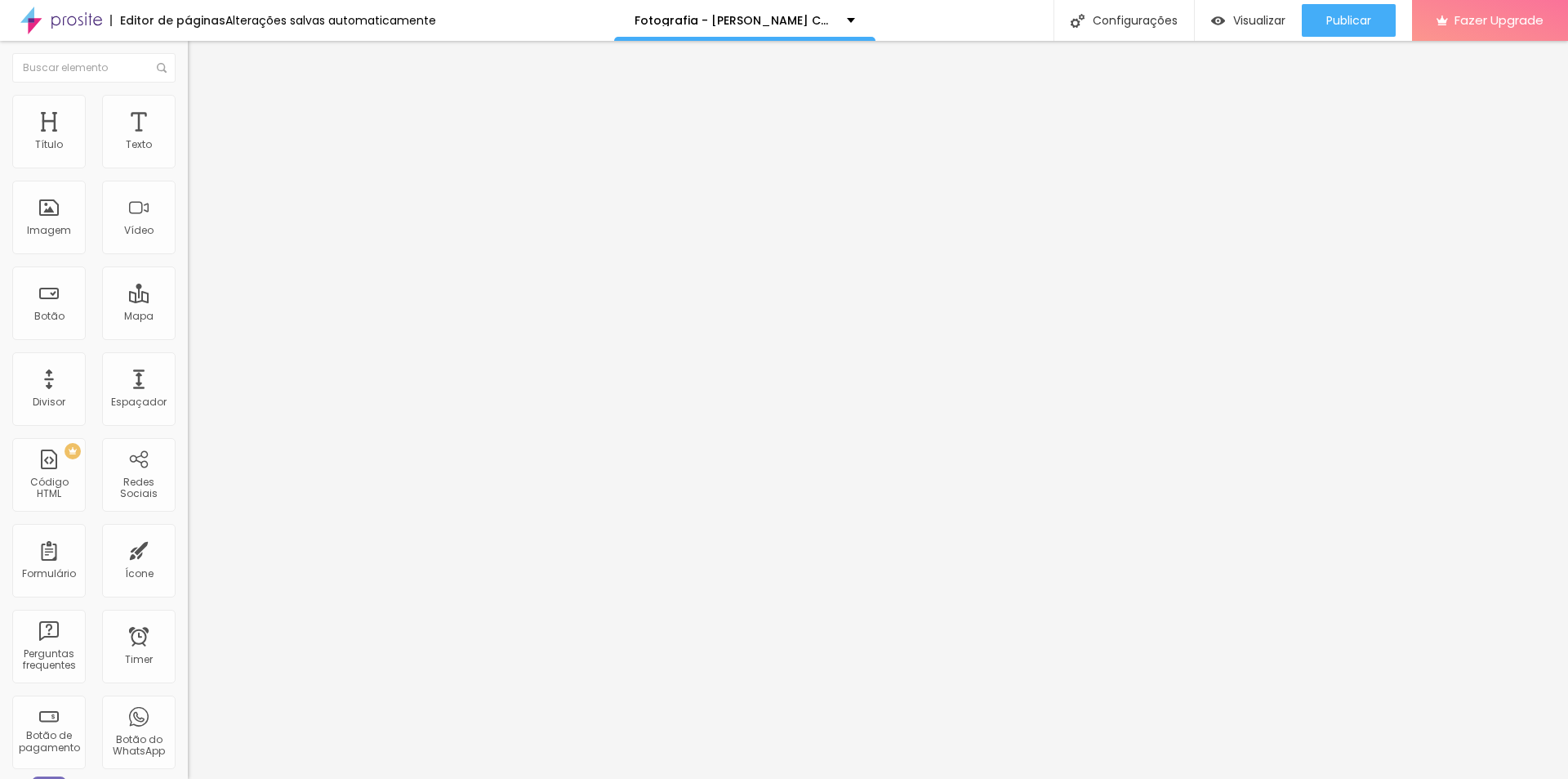
type input "3.3"
type input "3.8"
type input "3.9"
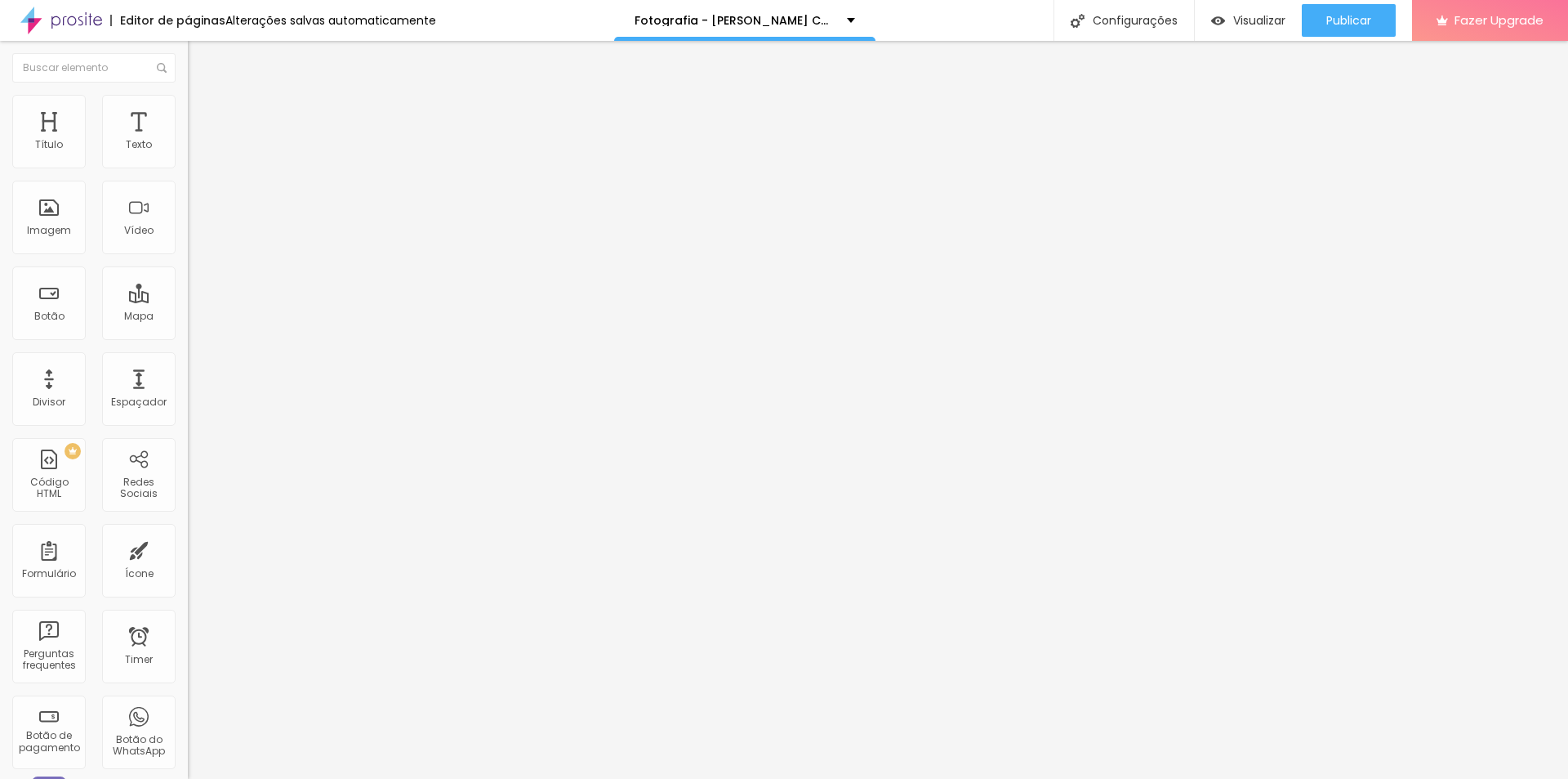
type input "3.9"
type input "4.6"
type input "4.8"
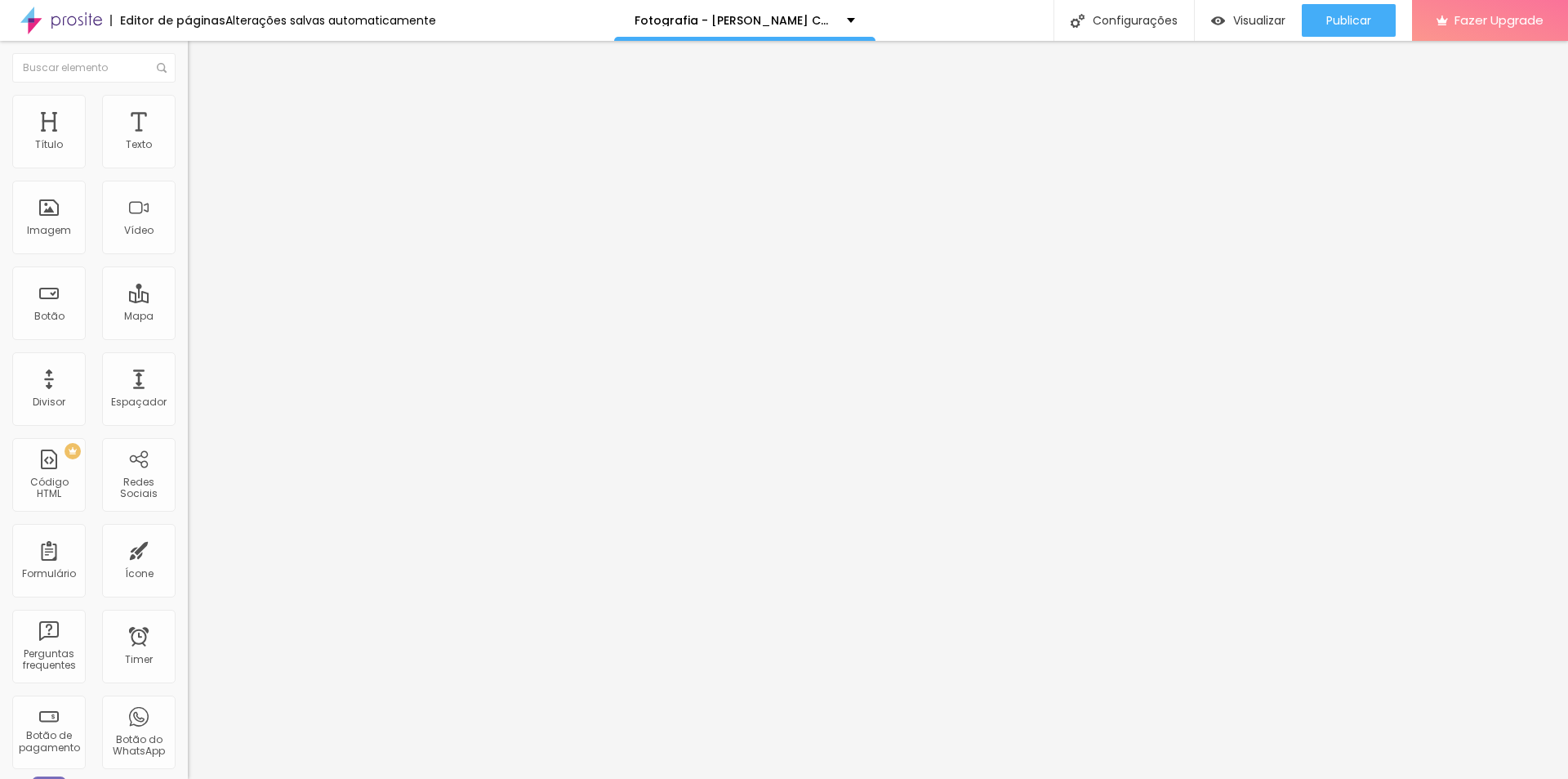
type input "5.1"
type input "5.8"
type input "6.1"
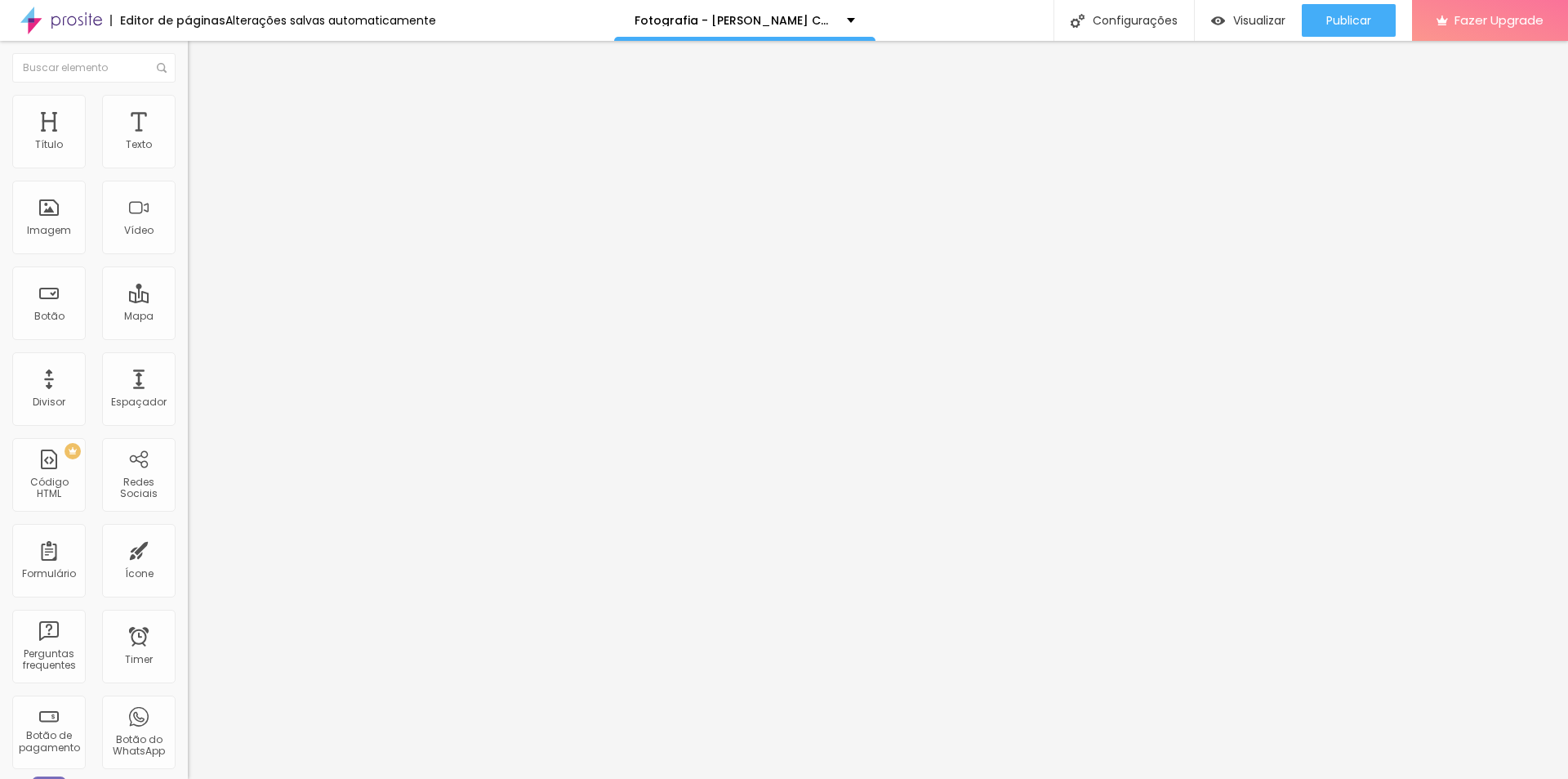
type input "6.1"
type input "6.4"
type input "6.6"
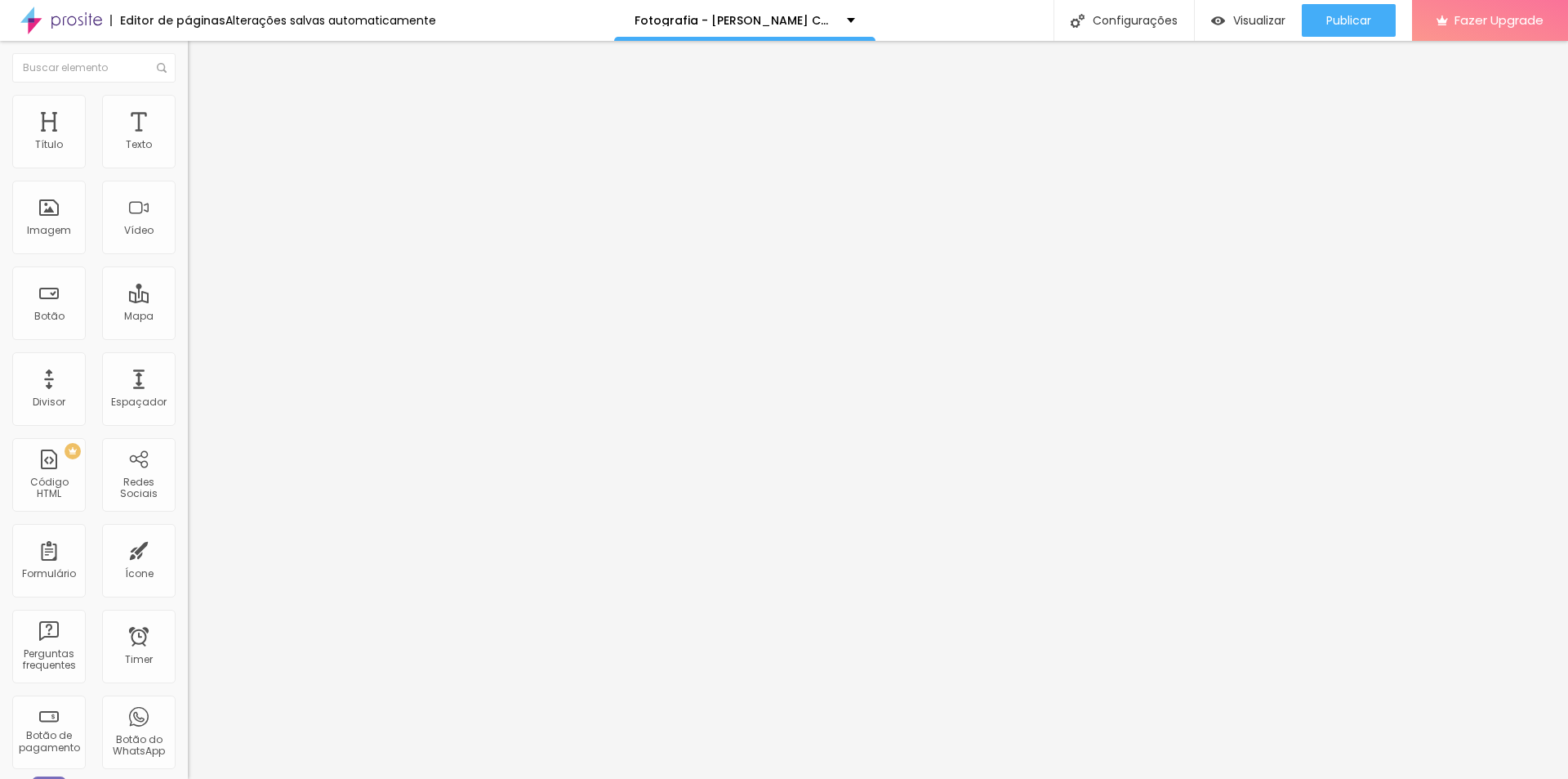
type input "6.7"
type input "6.9"
type input "6.7"
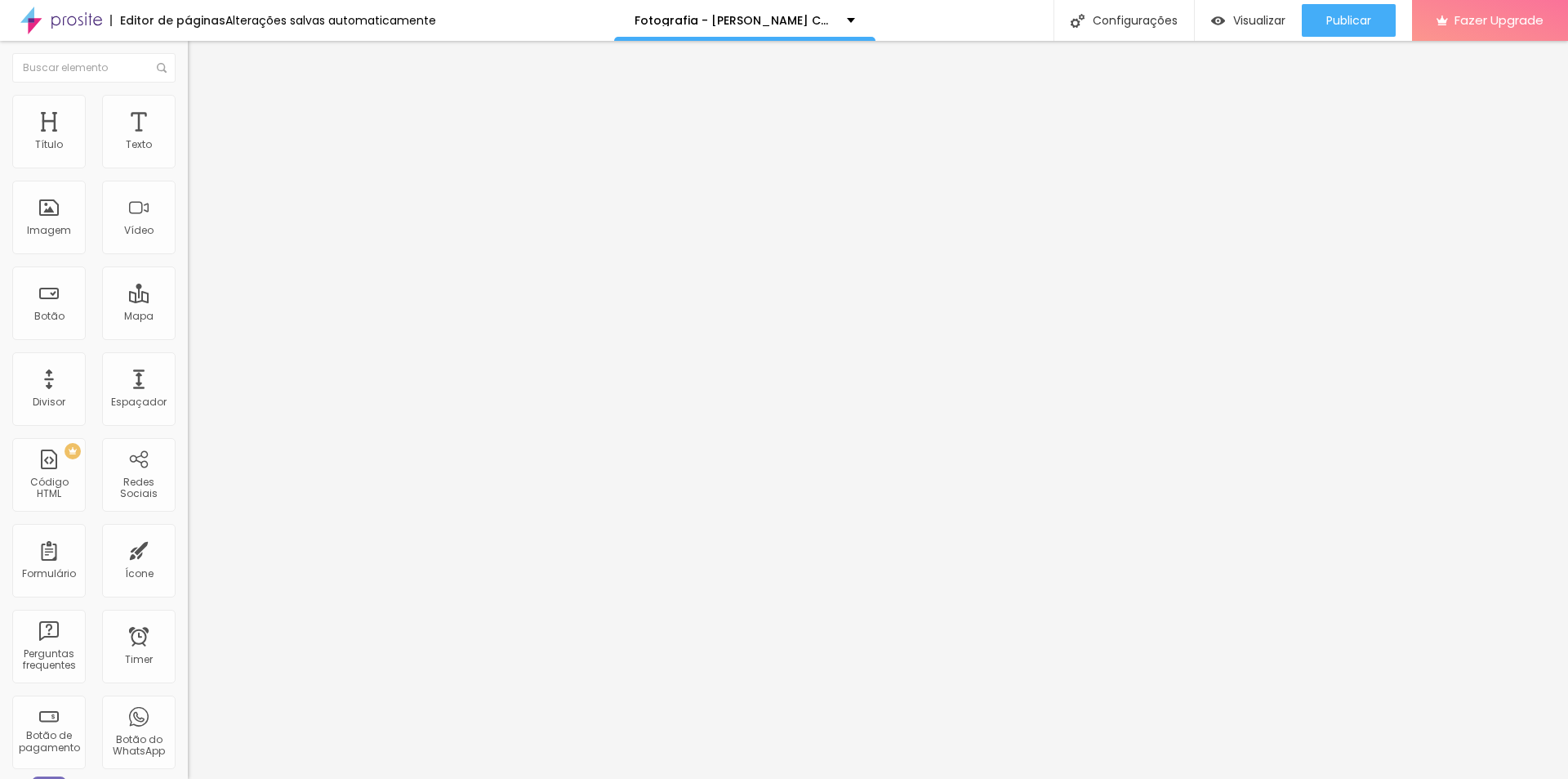
type input "6.7"
type input "6.6"
type input "6.4"
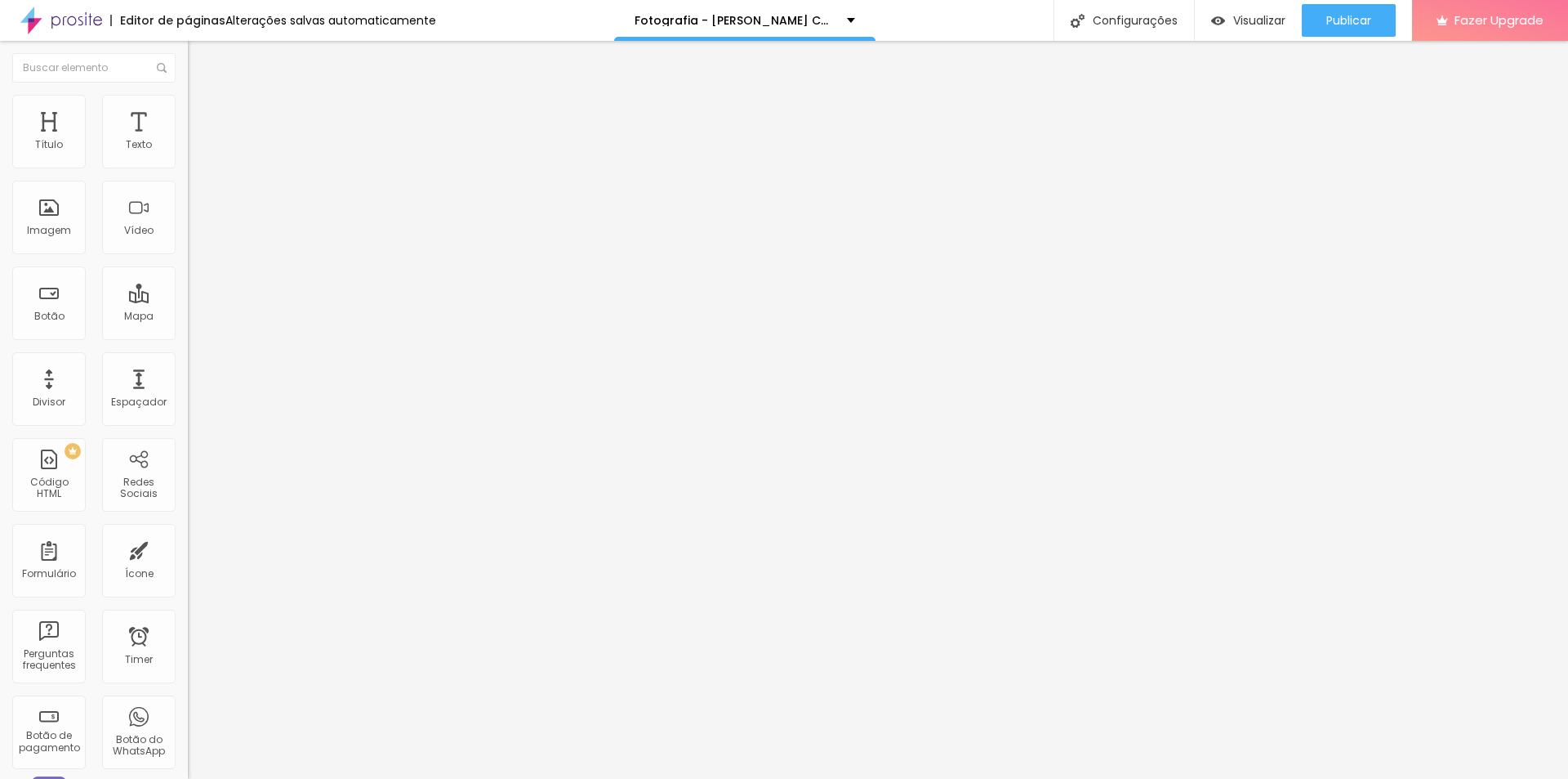
type input "6.3"
type input "5.9"
type input "5.8"
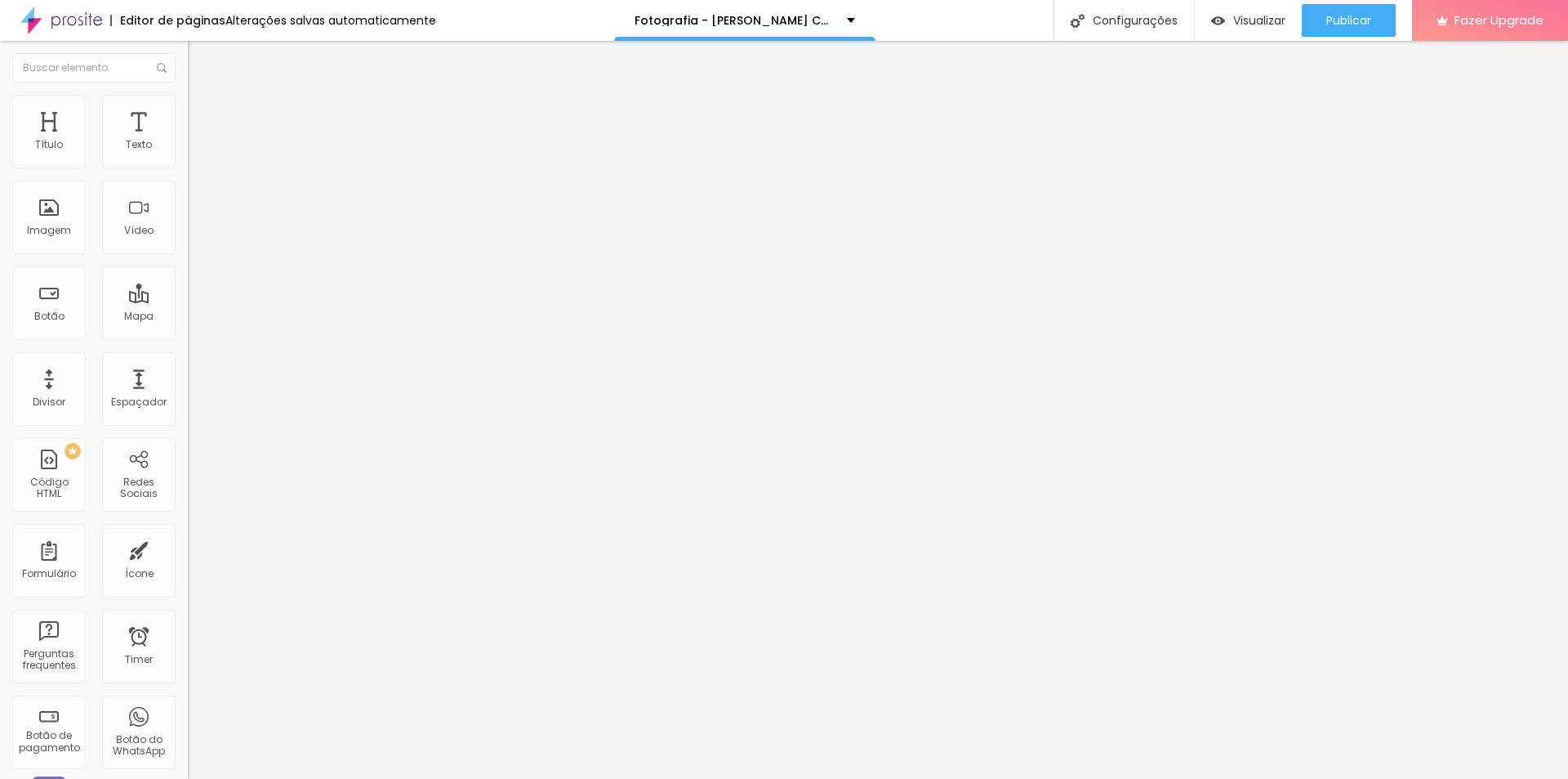
type input "5.8"
type input "5.6"
type input "5.4"
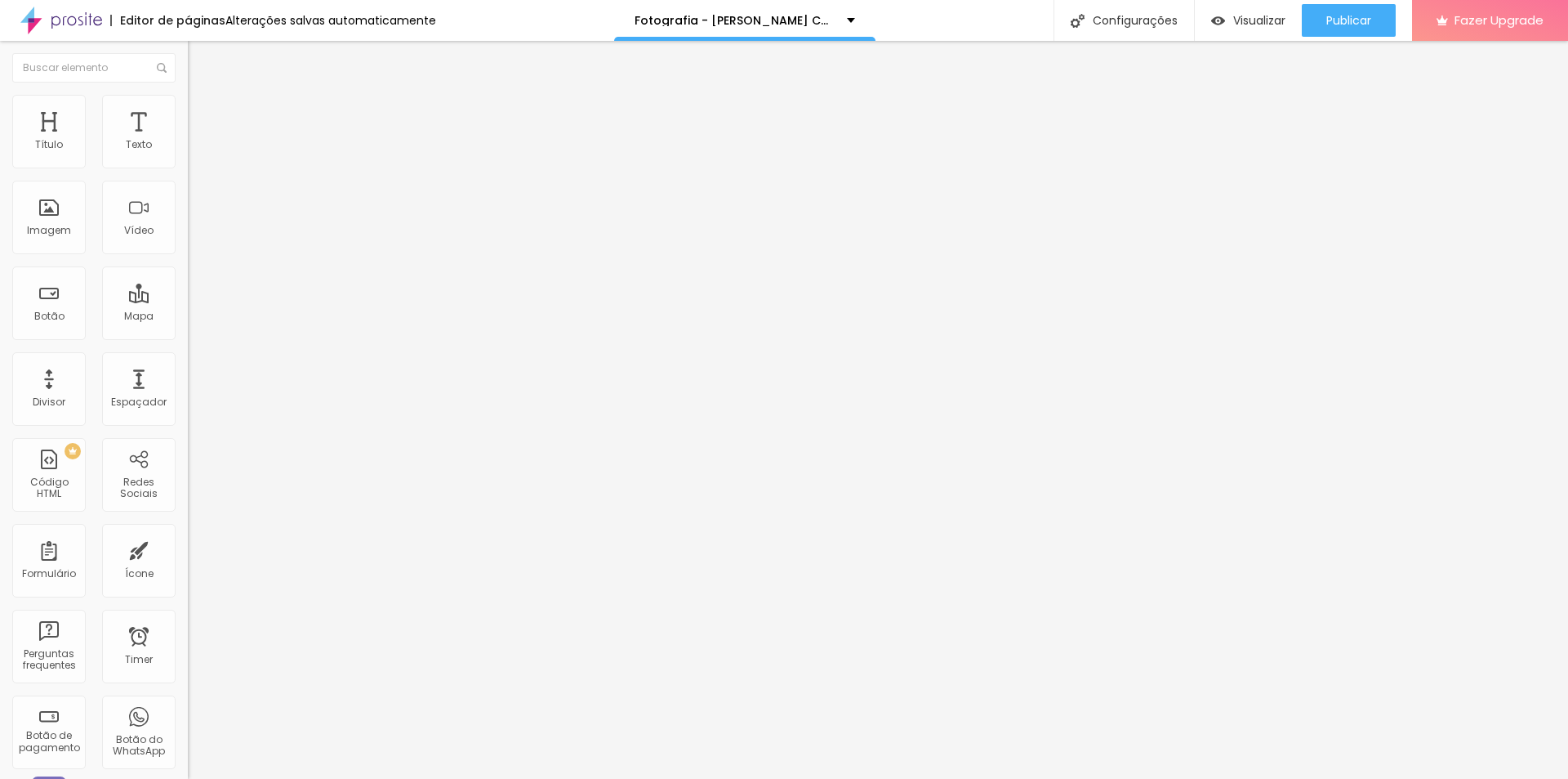
type input "5.3"
type input "5.1"
type input "4.9"
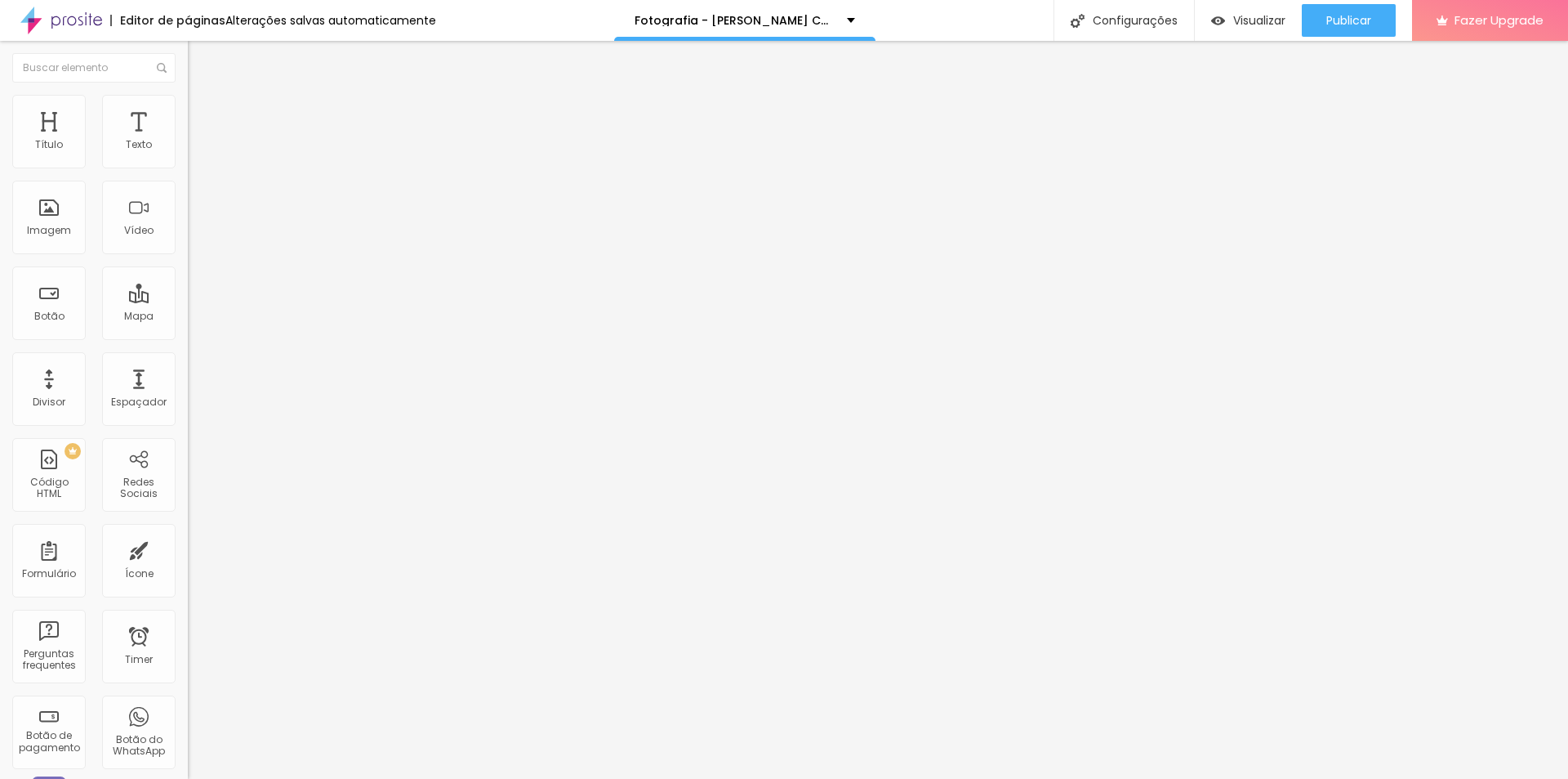
type input "4.9"
type input "4.8"
drag, startPoint x: 59, startPoint y: 375, endPoint x: 58, endPoint y: 396, distance: 21.0
type input "4.8"
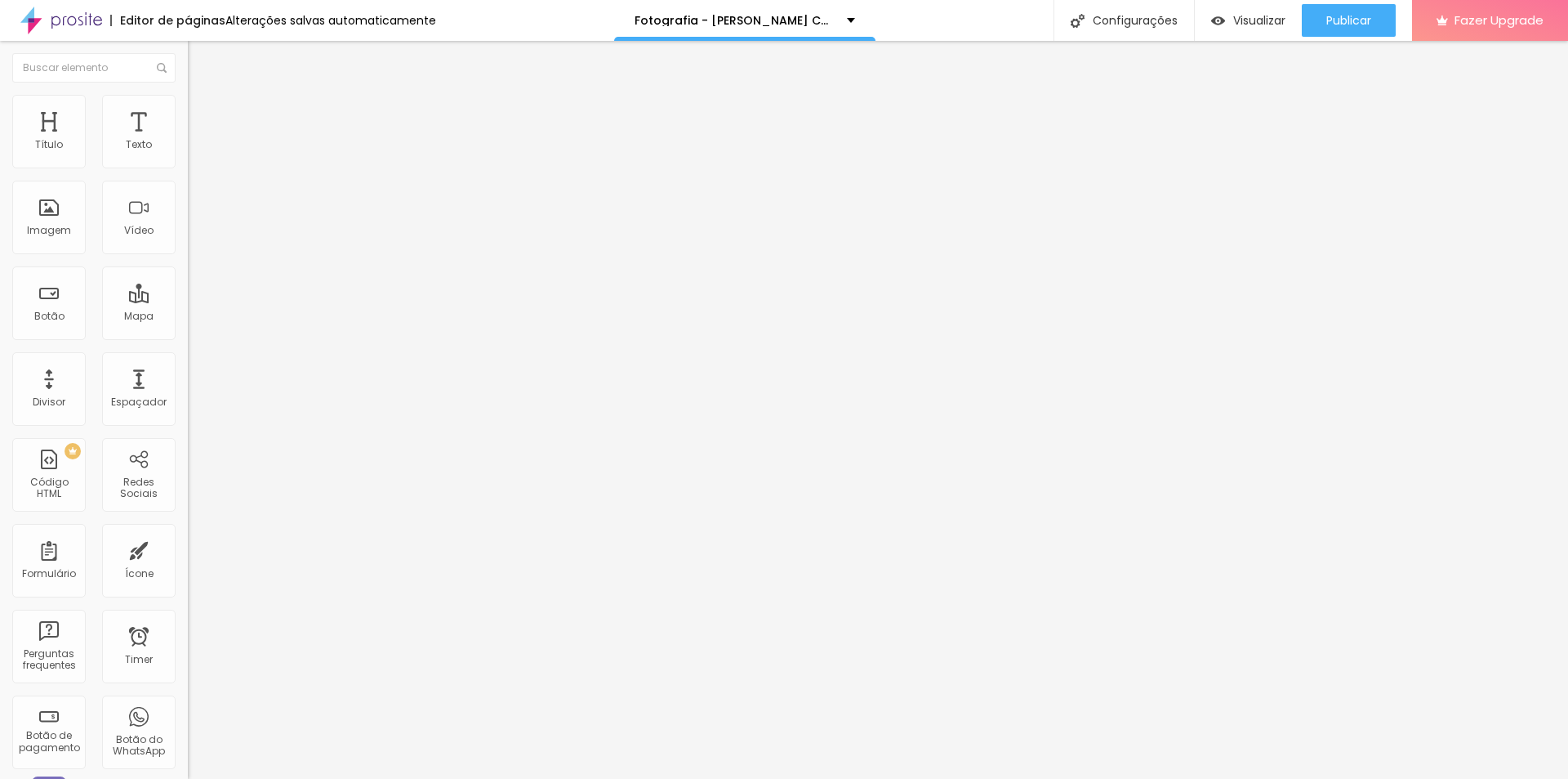
click at [188, 617] on input "range" at bounding box center [240, 623] width 106 height 13
type input "0.6"
type input "0.7"
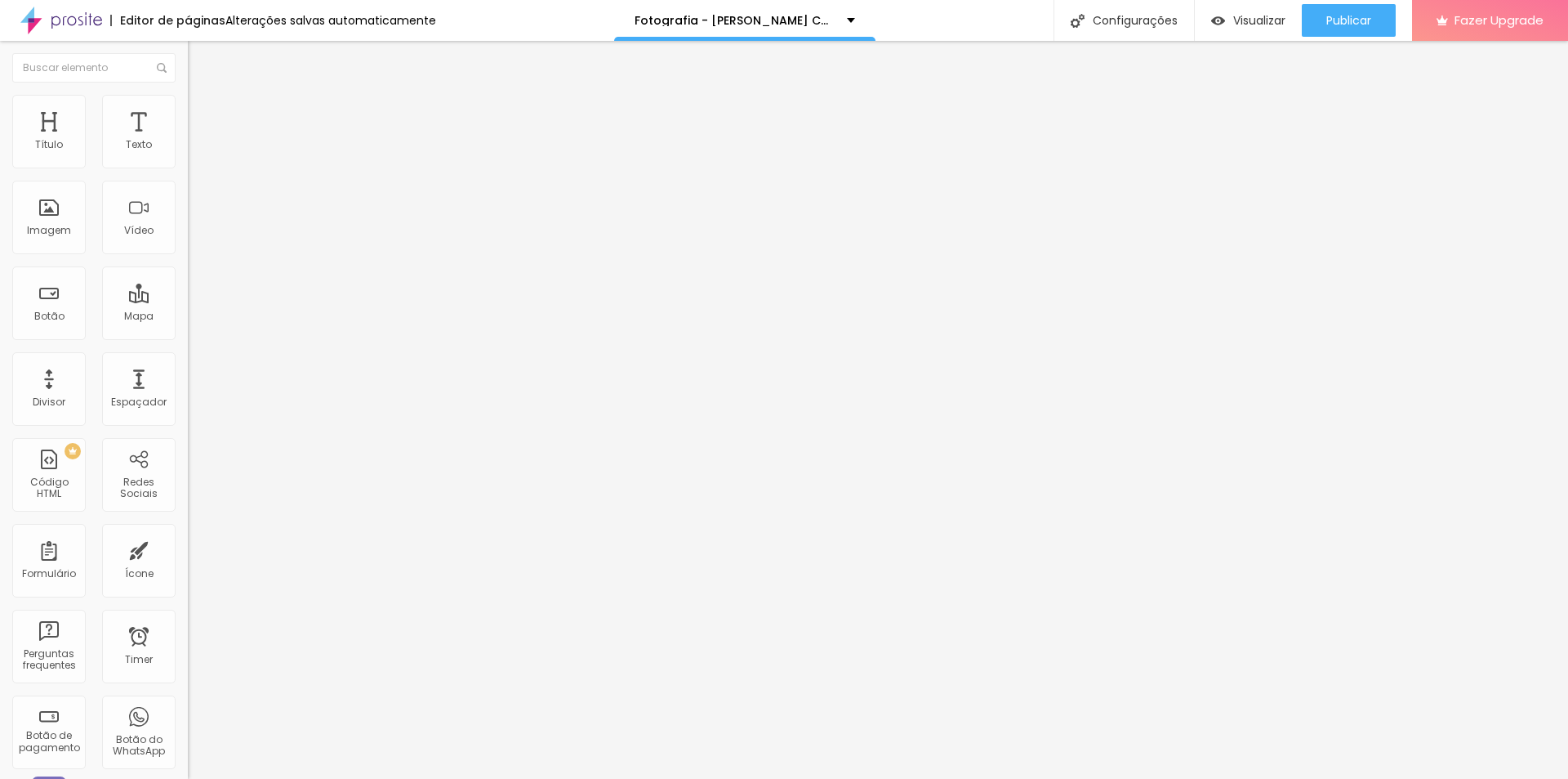
type input "0.8"
type input "0.9"
type input "1"
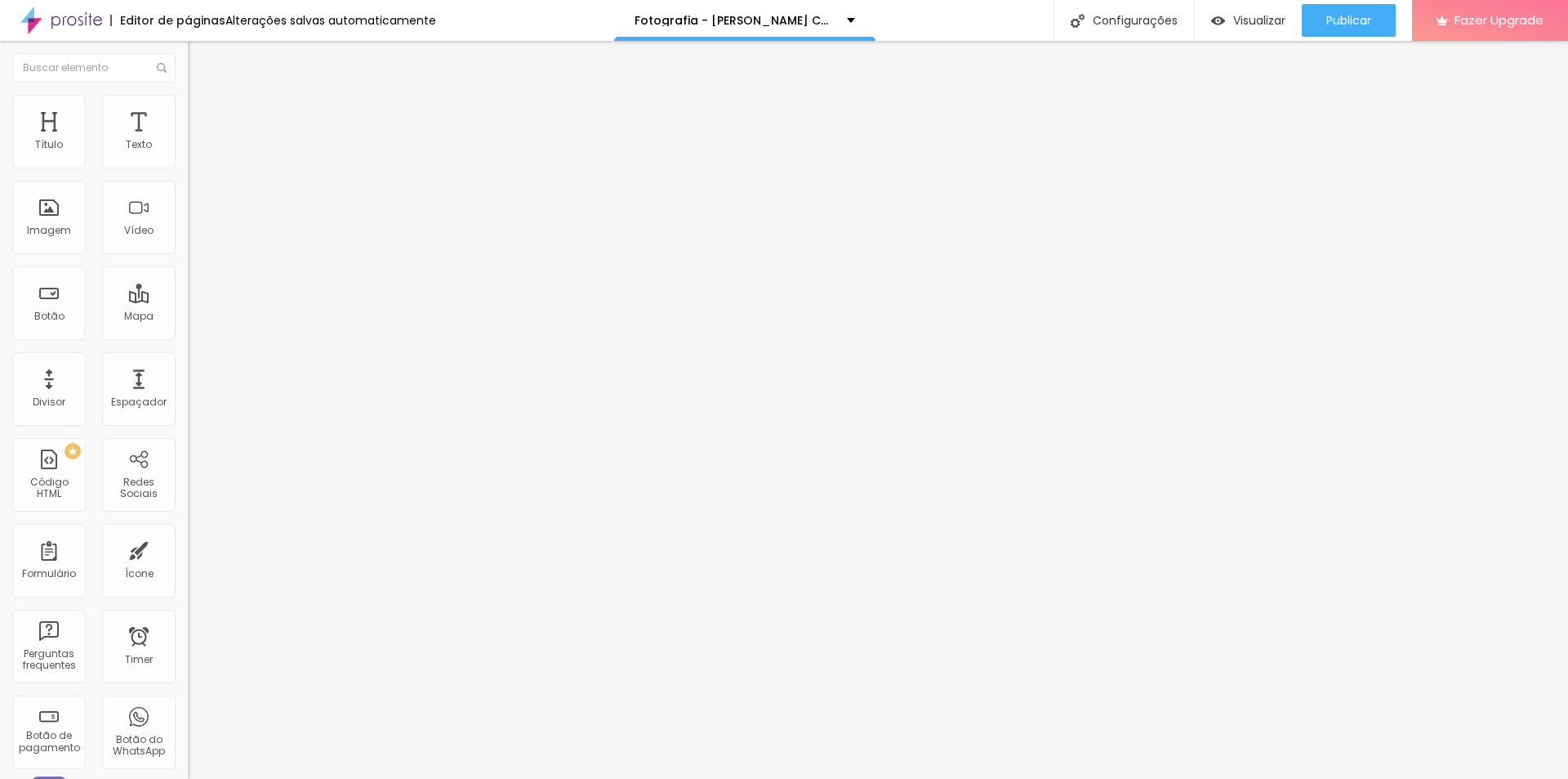
type input "1"
type input "1.1"
drag, startPoint x: 40, startPoint y: 407, endPoint x: 62, endPoint y: 431, distance: 32.6
type input "1.1"
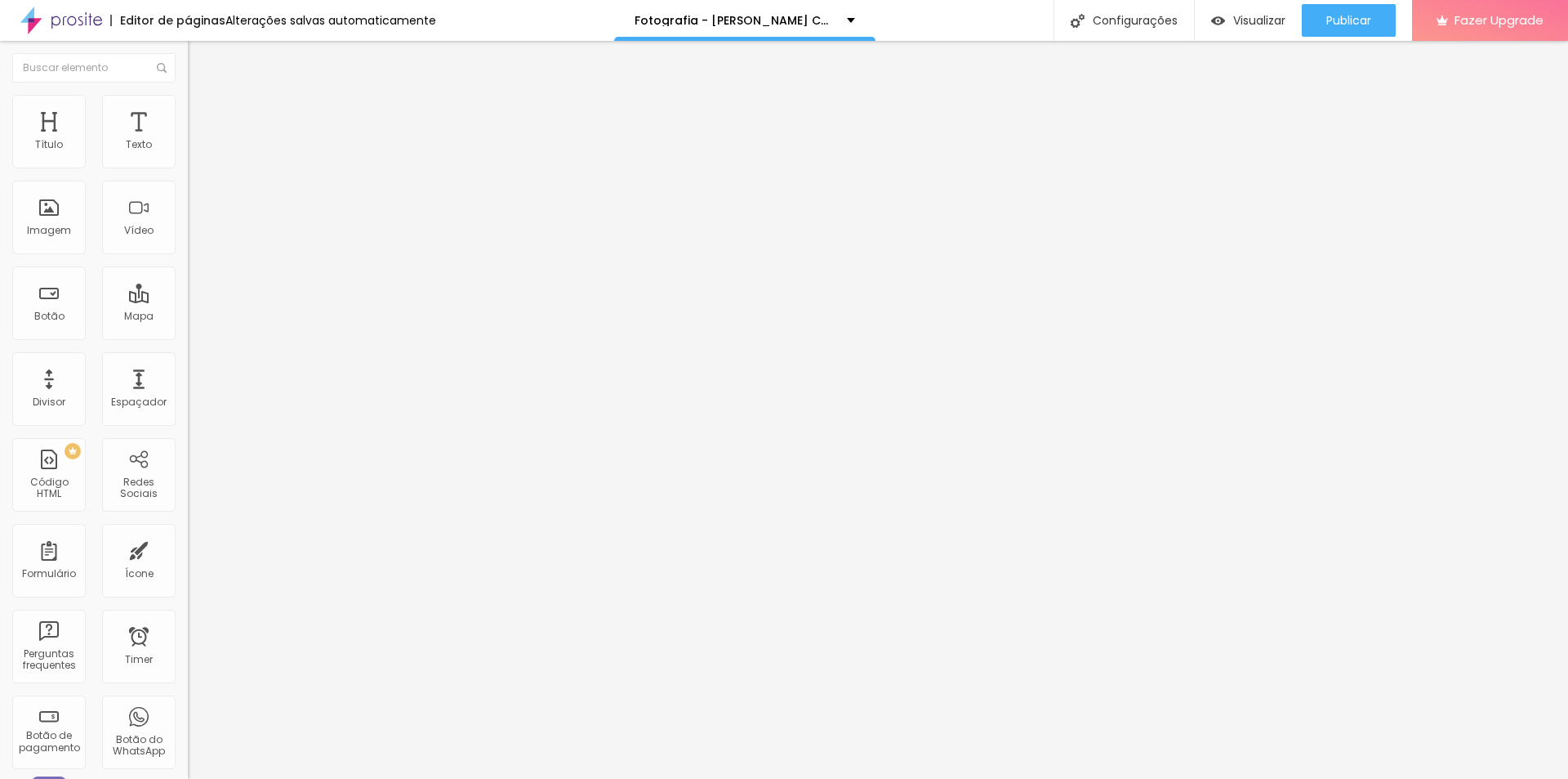
type input "1"
type input "2"
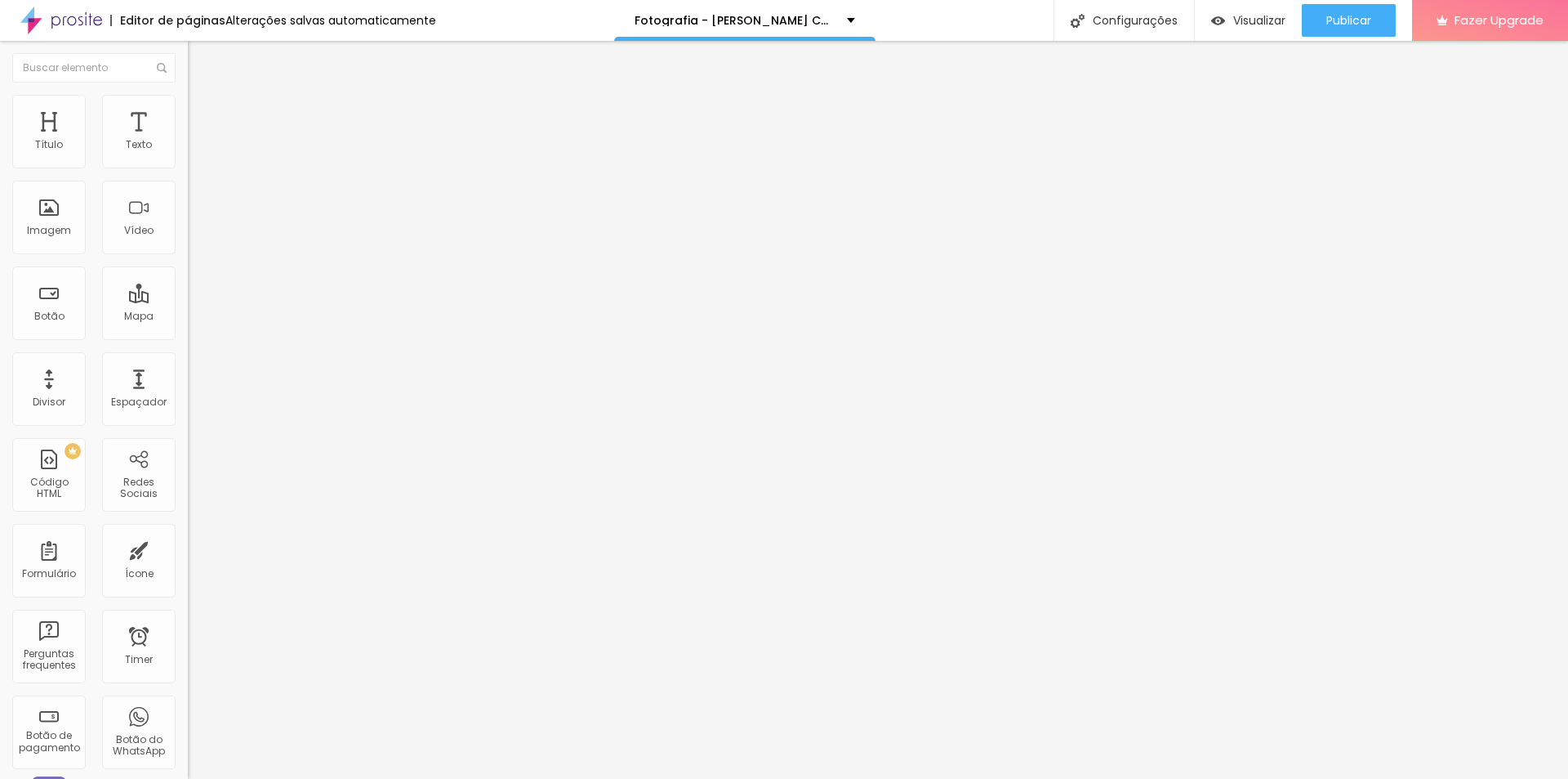
type input "3"
type input "4"
type input "5"
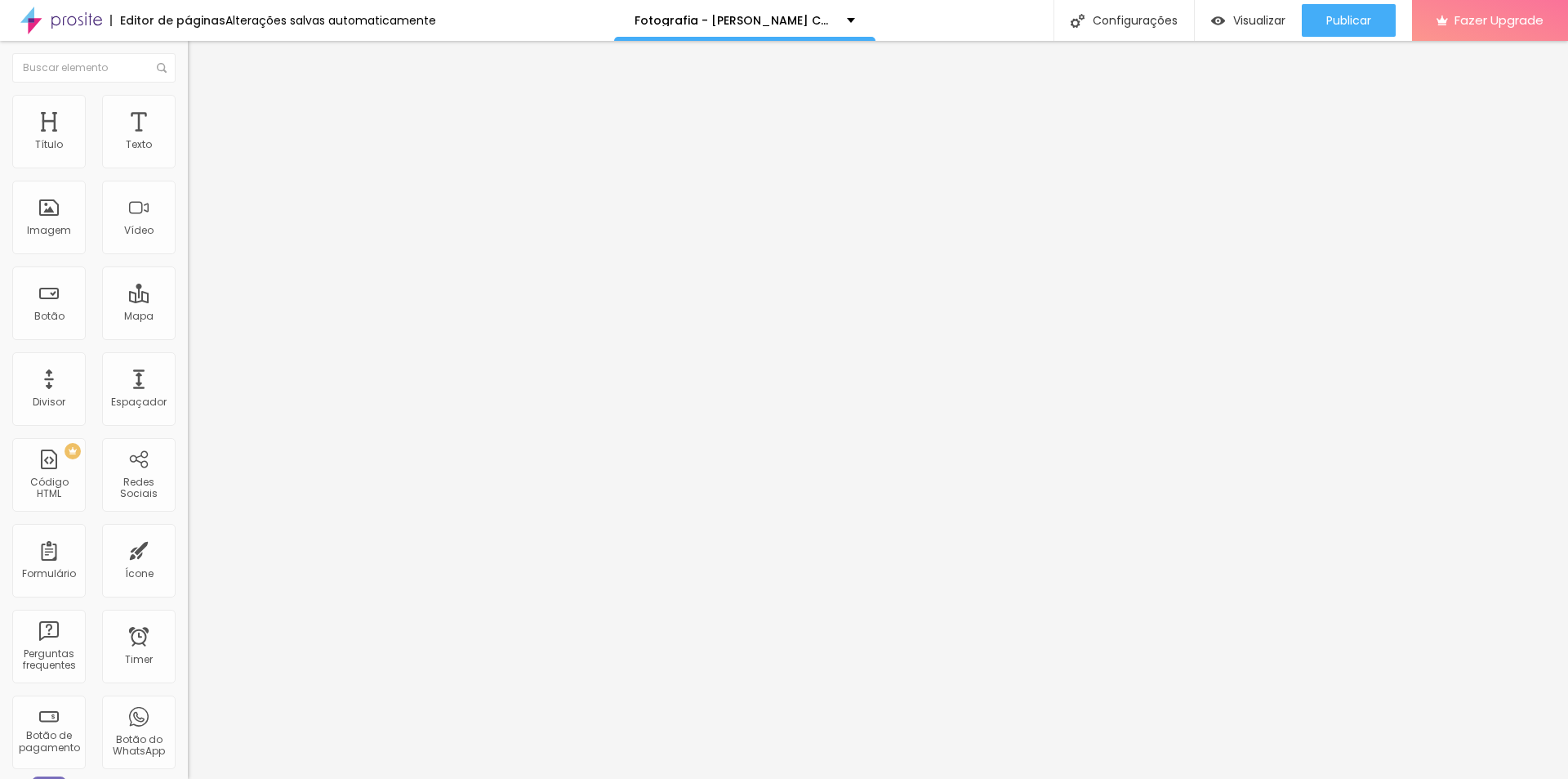
type input "5"
drag, startPoint x: 40, startPoint y: 439, endPoint x: 18, endPoint y: 428, distance: 24.6
click at [188, 386] on input "range" at bounding box center [240, 392] width 106 height 13
click at [1141, 3] on div "Configurações" at bounding box center [1123, 20] width 140 height 41
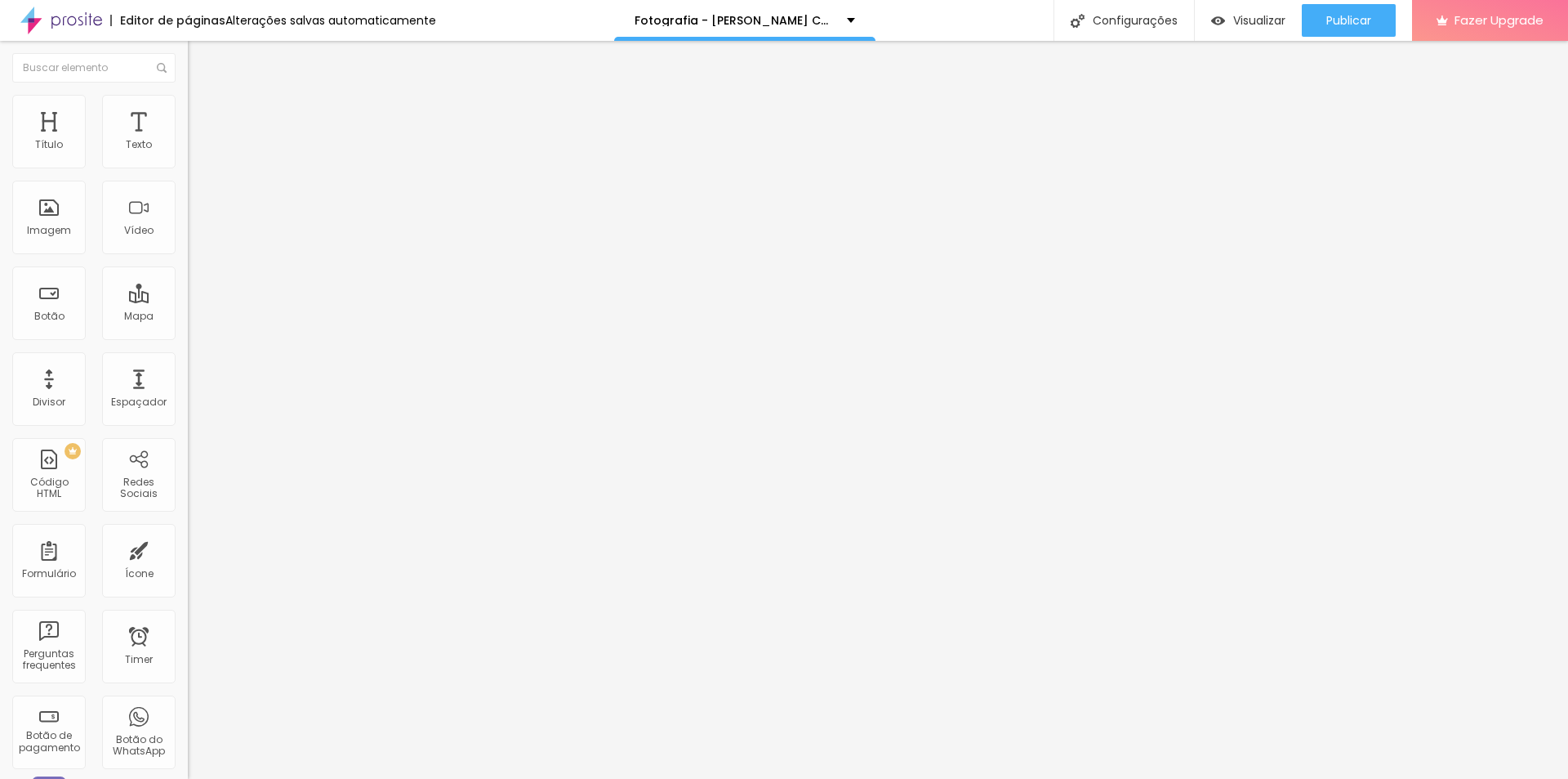
drag, startPoint x: 841, startPoint y: 283, endPoint x: 850, endPoint y: 303, distance: 21.9
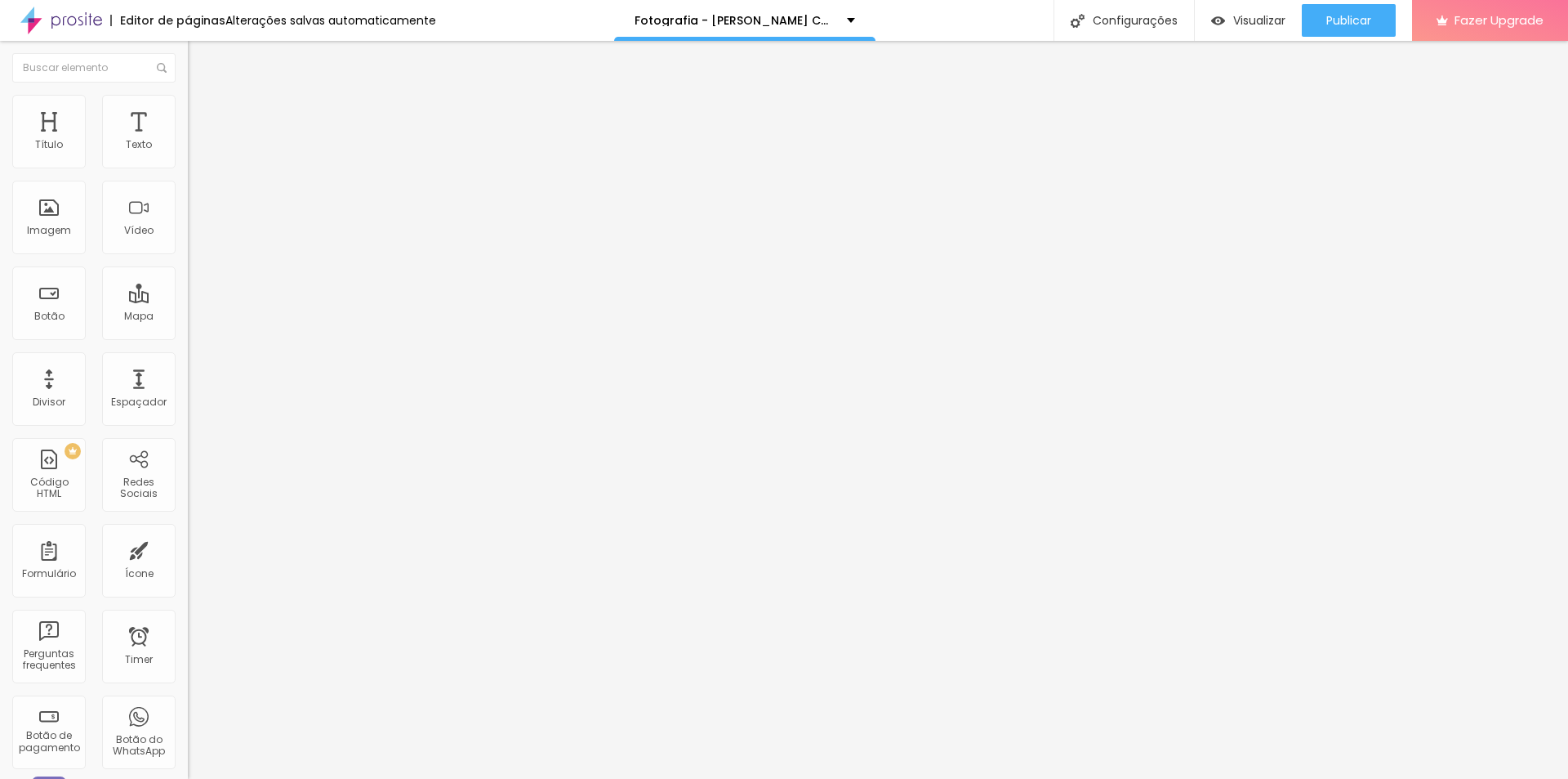
drag, startPoint x: 619, startPoint y: 315, endPoint x: 807, endPoint y: 314, distance: 188.0
drag, startPoint x: 861, startPoint y: 315, endPoint x: 799, endPoint y: 315, distance: 62.0
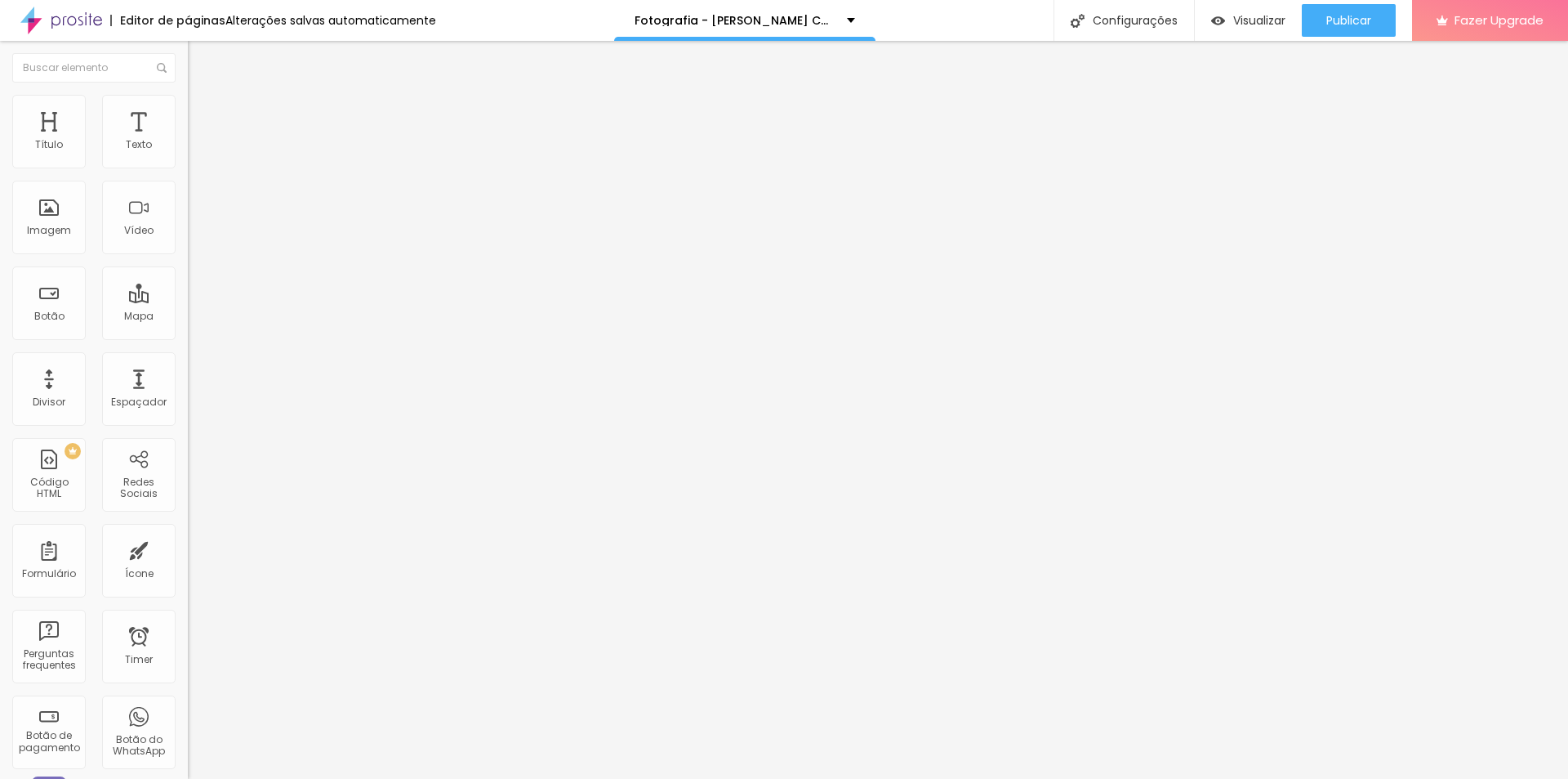
click at [1373, 13] on button "Publicar" at bounding box center [1349, 20] width 94 height 33
